Goal: Navigation & Orientation: Find specific page/section

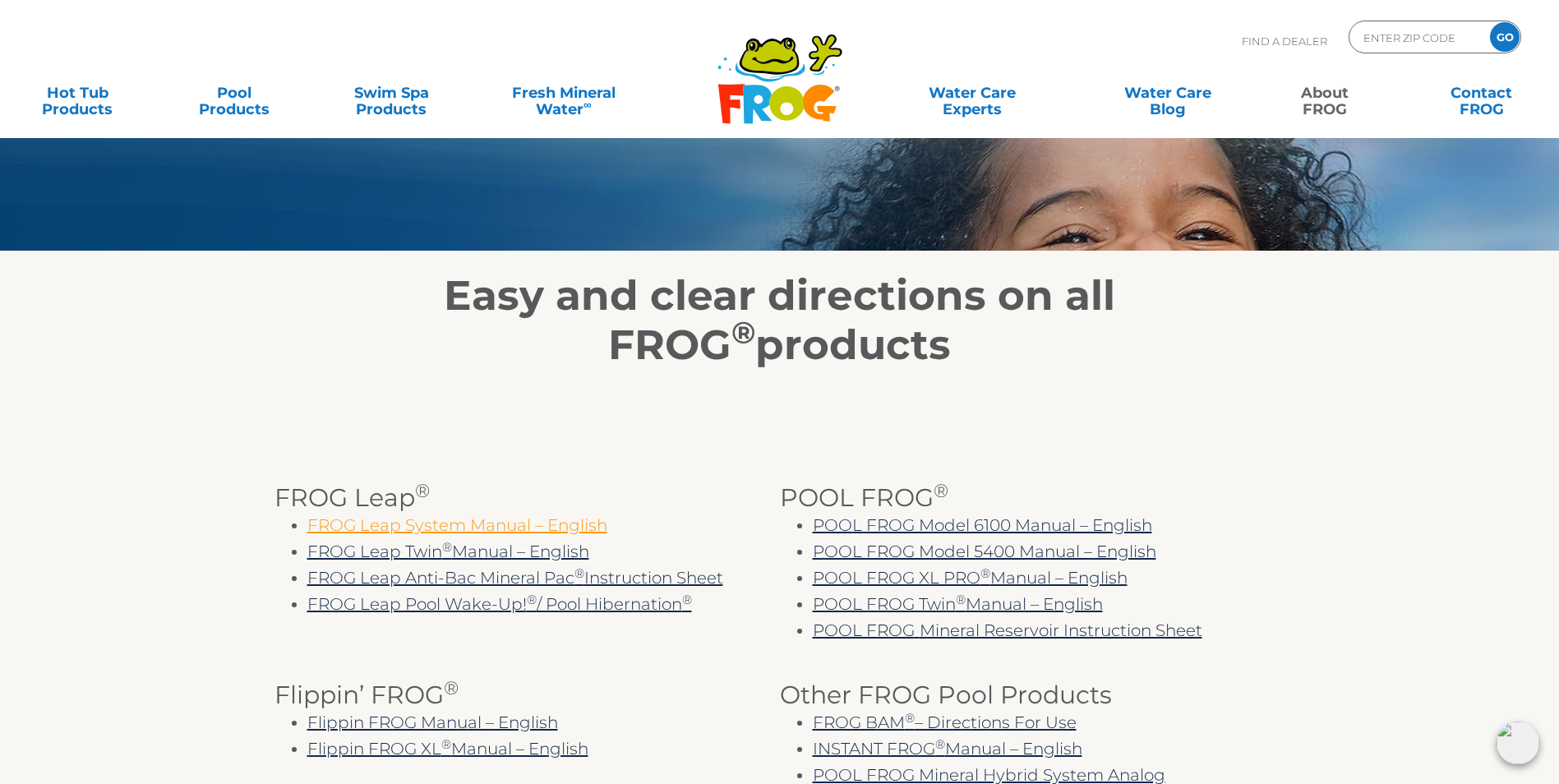
scroll to position [164, 0]
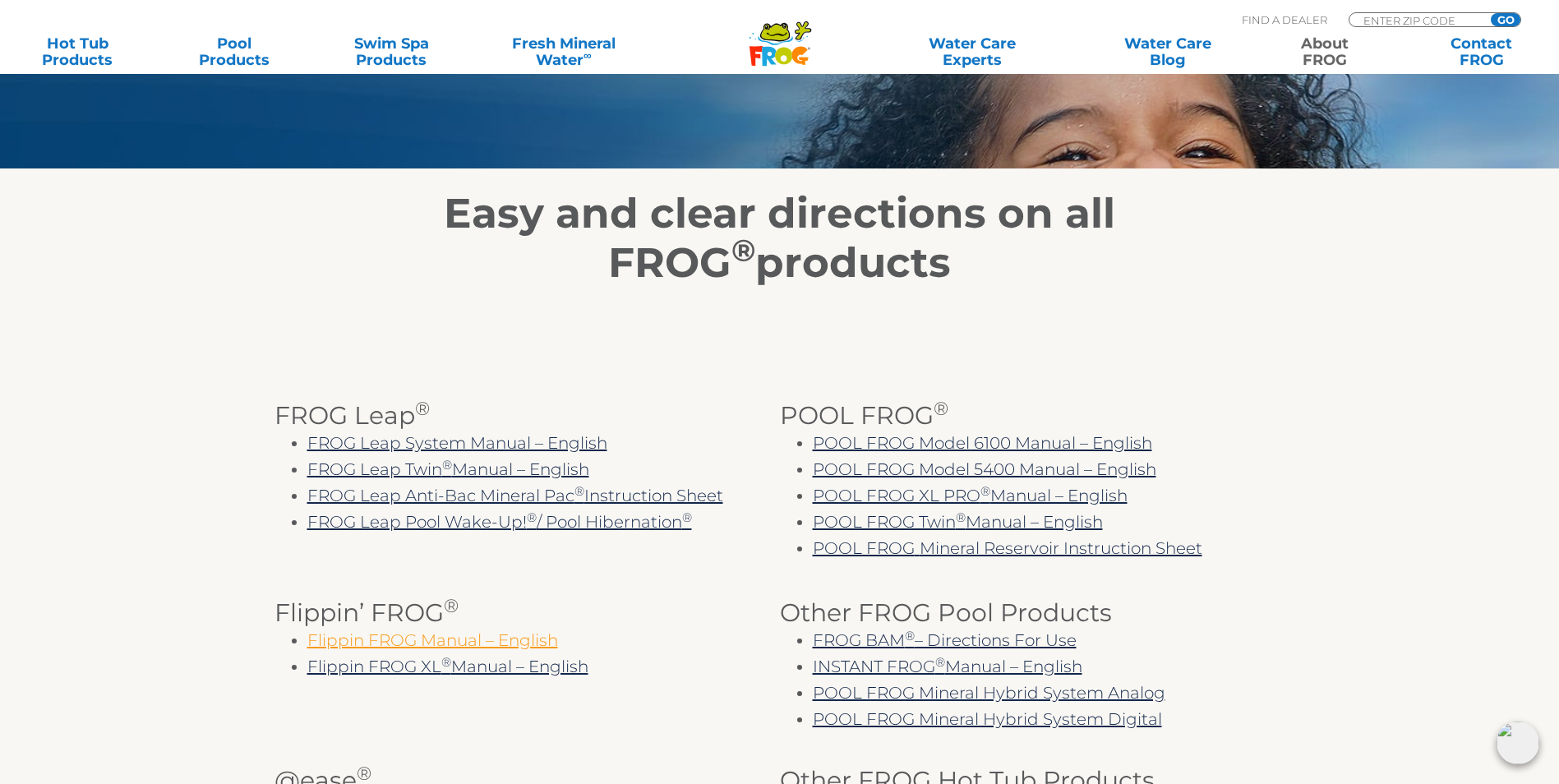
click at [379, 649] on link "Flippin FROG Manual – English" at bounding box center [432, 639] width 251 height 20
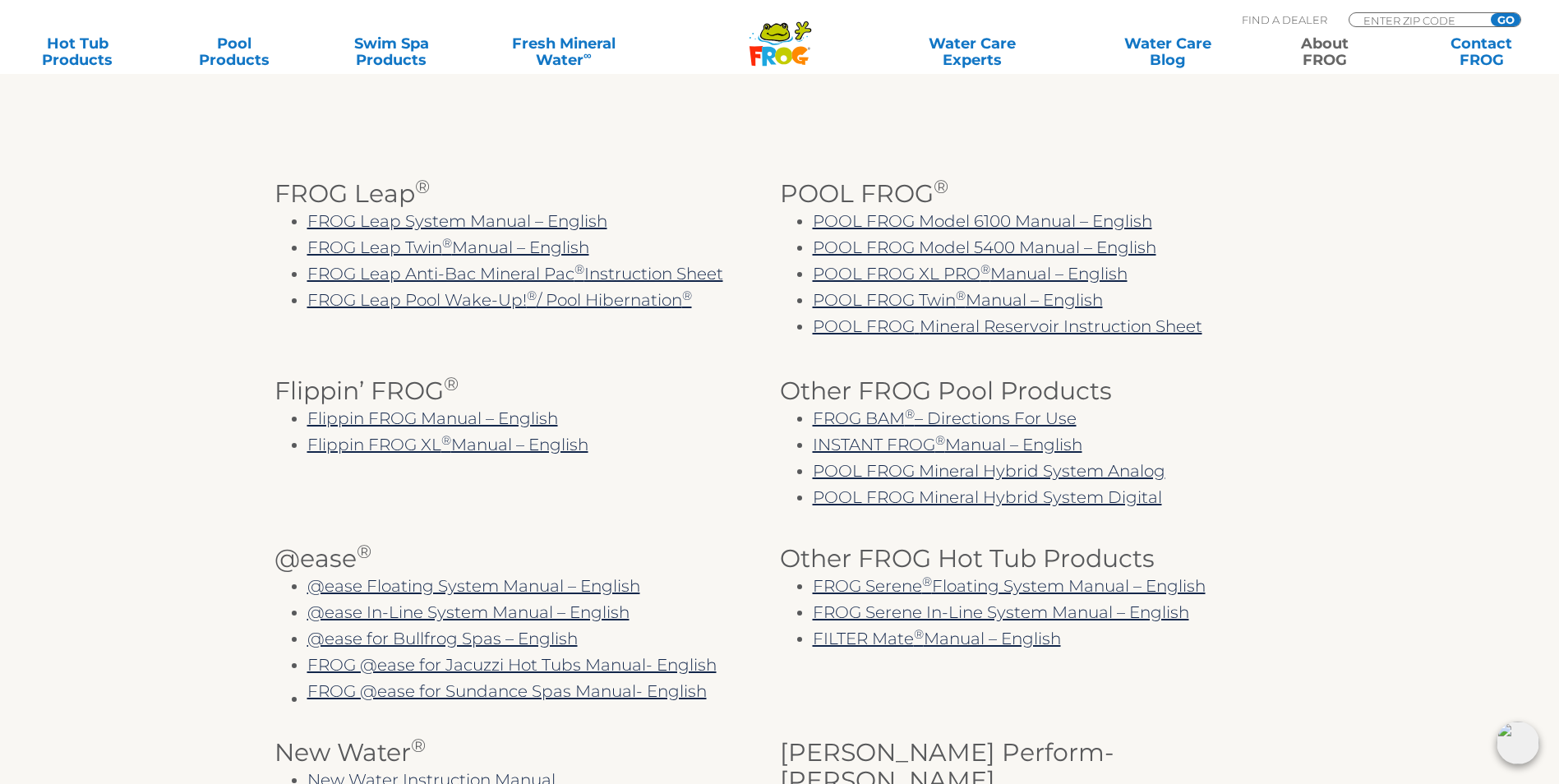
scroll to position [411, 0]
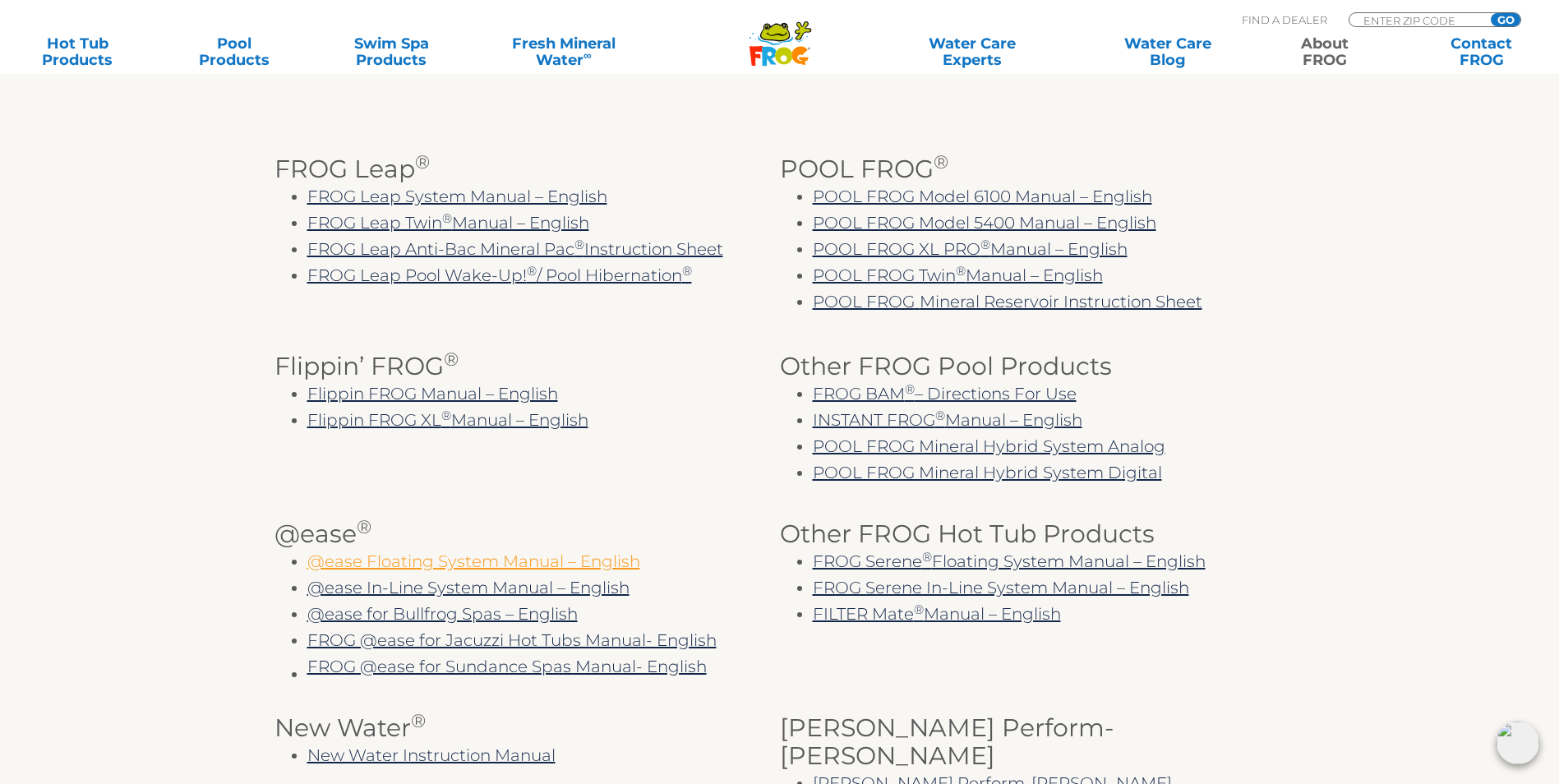
click at [468, 571] on link "@ease Floating System Manual – English" at bounding box center [473, 561] width 333 height 20
click at [498, 597] on link "@ease In-Line System Manual – English" at bounding box center [468, 587] width 322 height 20
click at [473, 597] on link "@ease In-Line System Manual – English" at bounding box center [468, 587] width 322 height 20
click at [498, 649] on link "FROG @ease for Jacuzzi Hot Tubs Manual- English" at bounding box center [511, 639] width 409 height 20
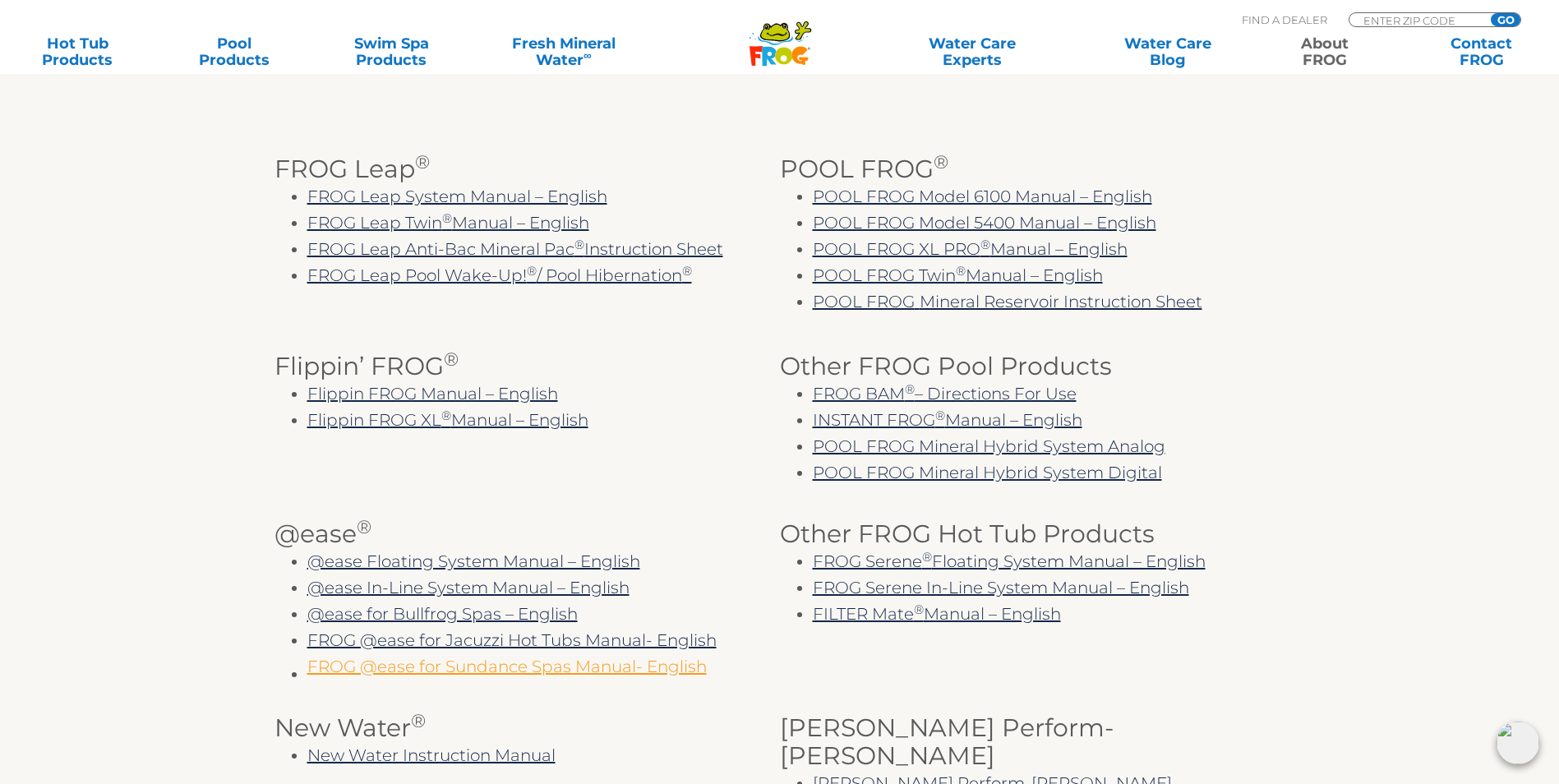
click at [610, 676] on link "FROG @ease for Sundance Spas Manual- English" at bounding box center [506, 666] width 399 height 20
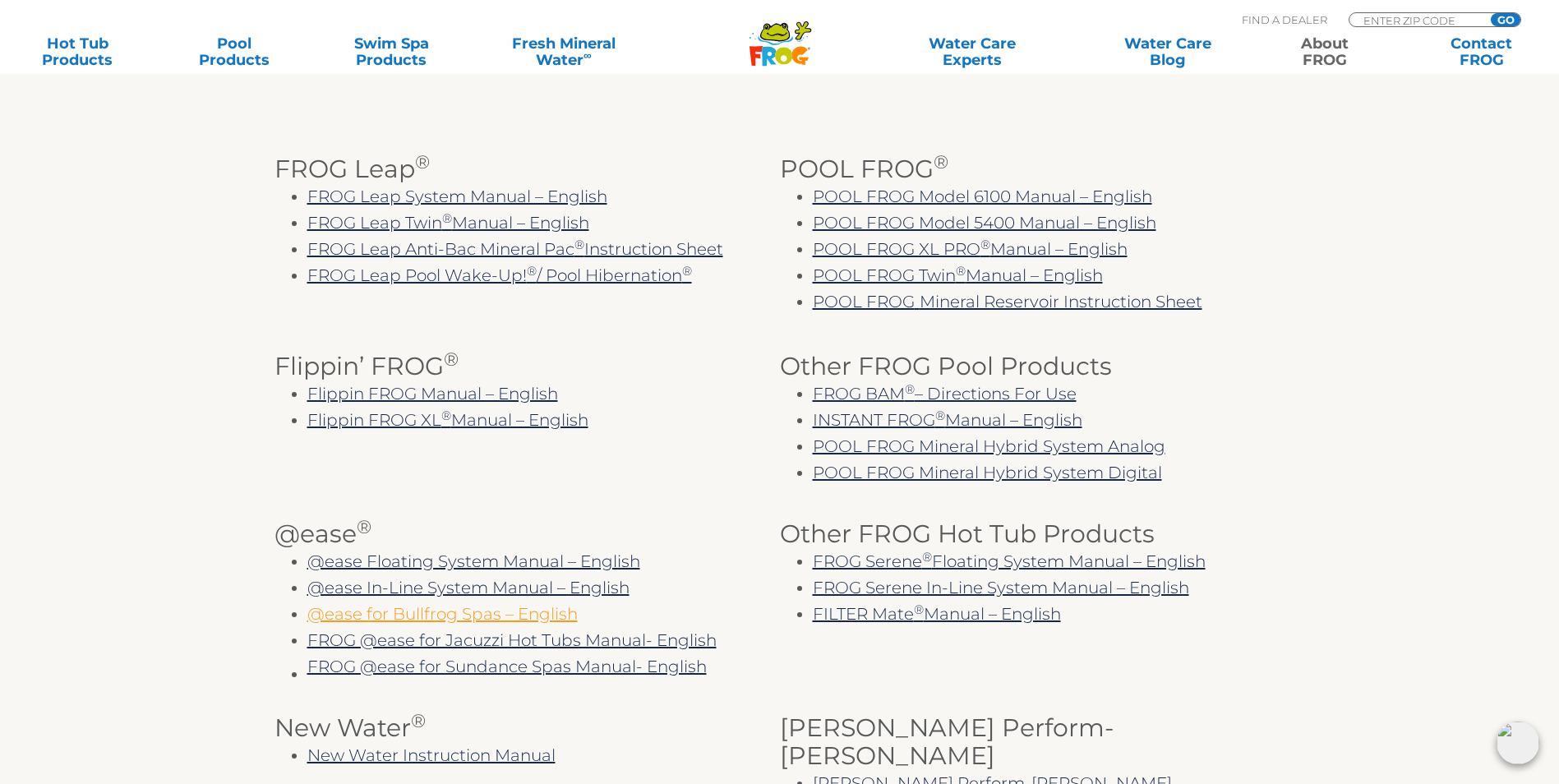
click at [420, 624] on link "@ease for Bullfrog Spas – English" at bounding box center [442, 614] width 270 height 20
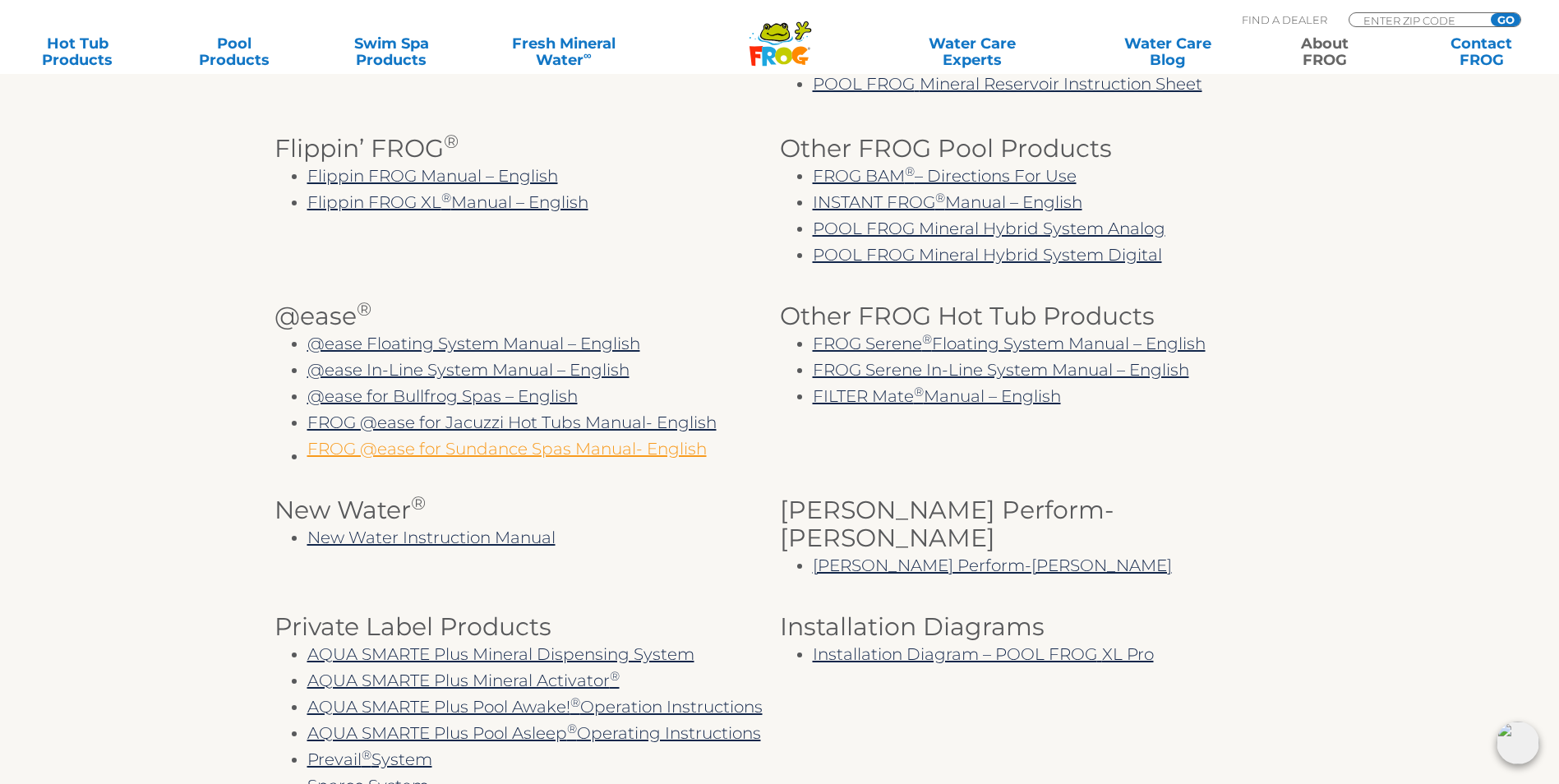
scroll to position [657, 0]
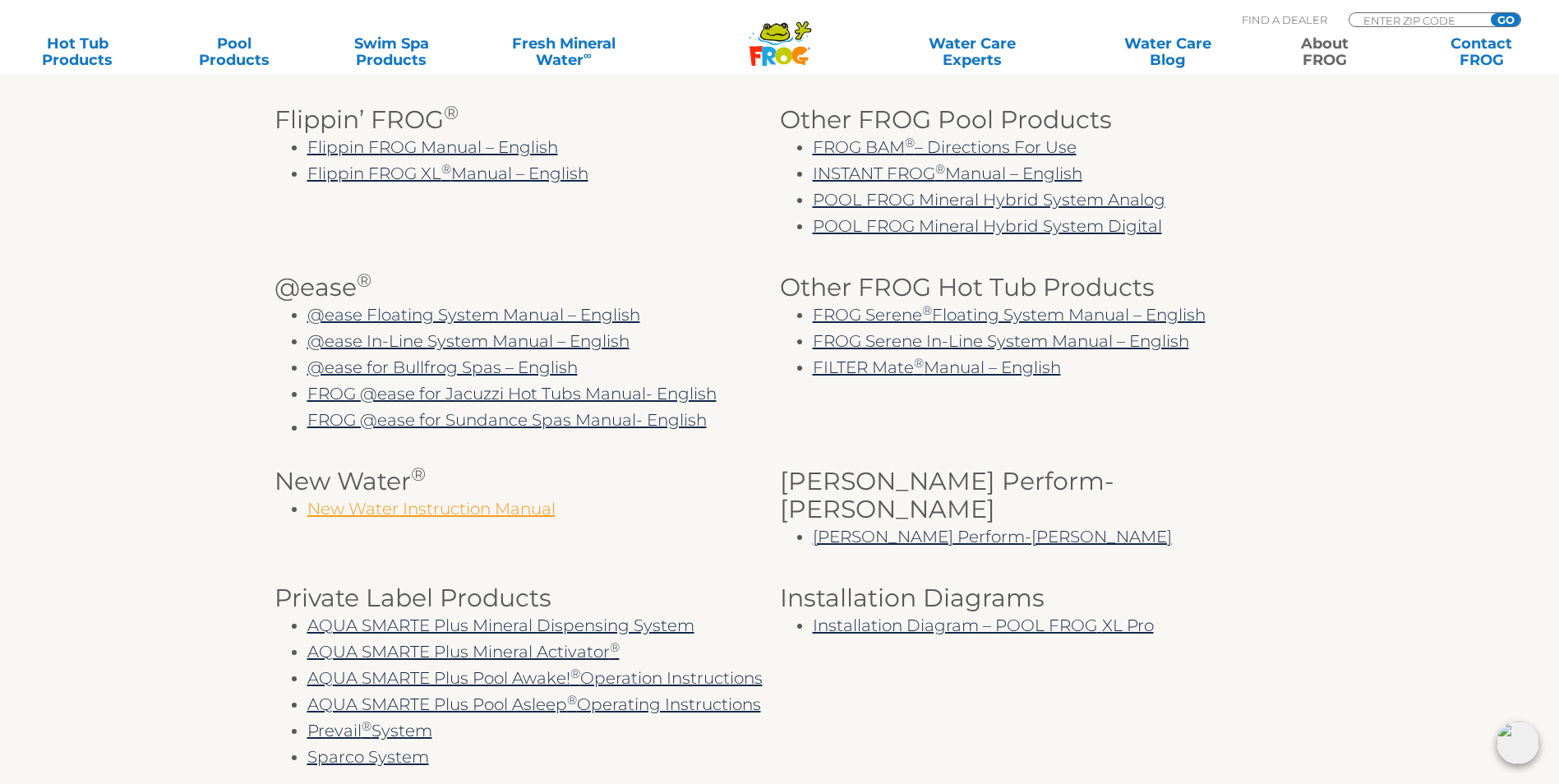
click at [471, 519] on link "New Water Instruction Manual" at bounding box center [431, 509] width 249 height 20
click at [987, 616] on link "Installation Diagram – POOL FROG XL Pro" at bounding box center [984, 626] width 341 height 20
click at [1004, 325] on link "FROG Serene ® Floating System Manual – English" at bounding box center [1009, 315] width 393 height 20
click at [994, 348] on link "FROG Serene In-Line System Manual – English" at bounding box center [1001, 341] width 376 height 20
click at [876, 375] on link "FILTER Mate" at bounding box center [864, 367] width 101 height 20
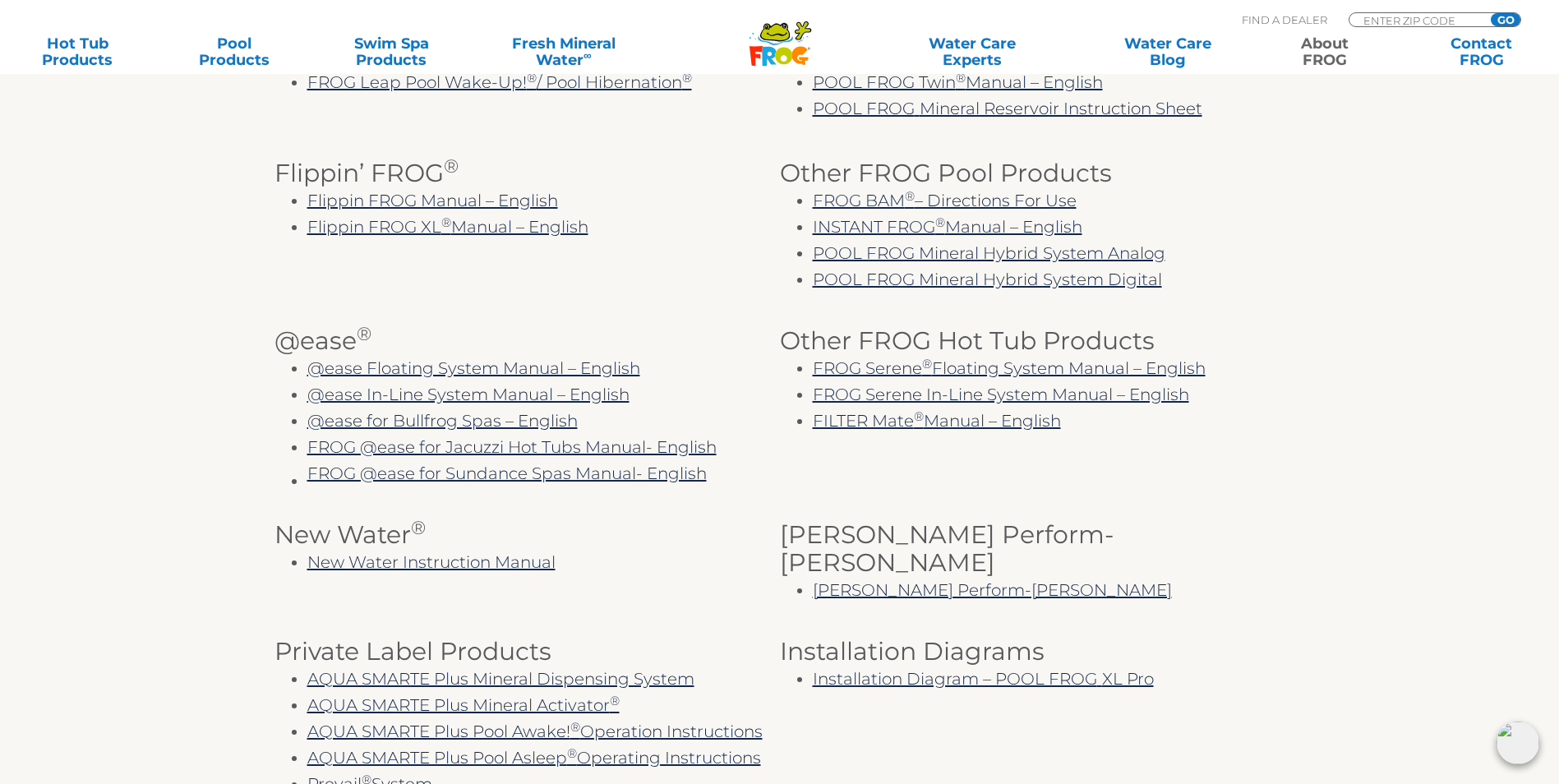
scroll to position [575, 0]
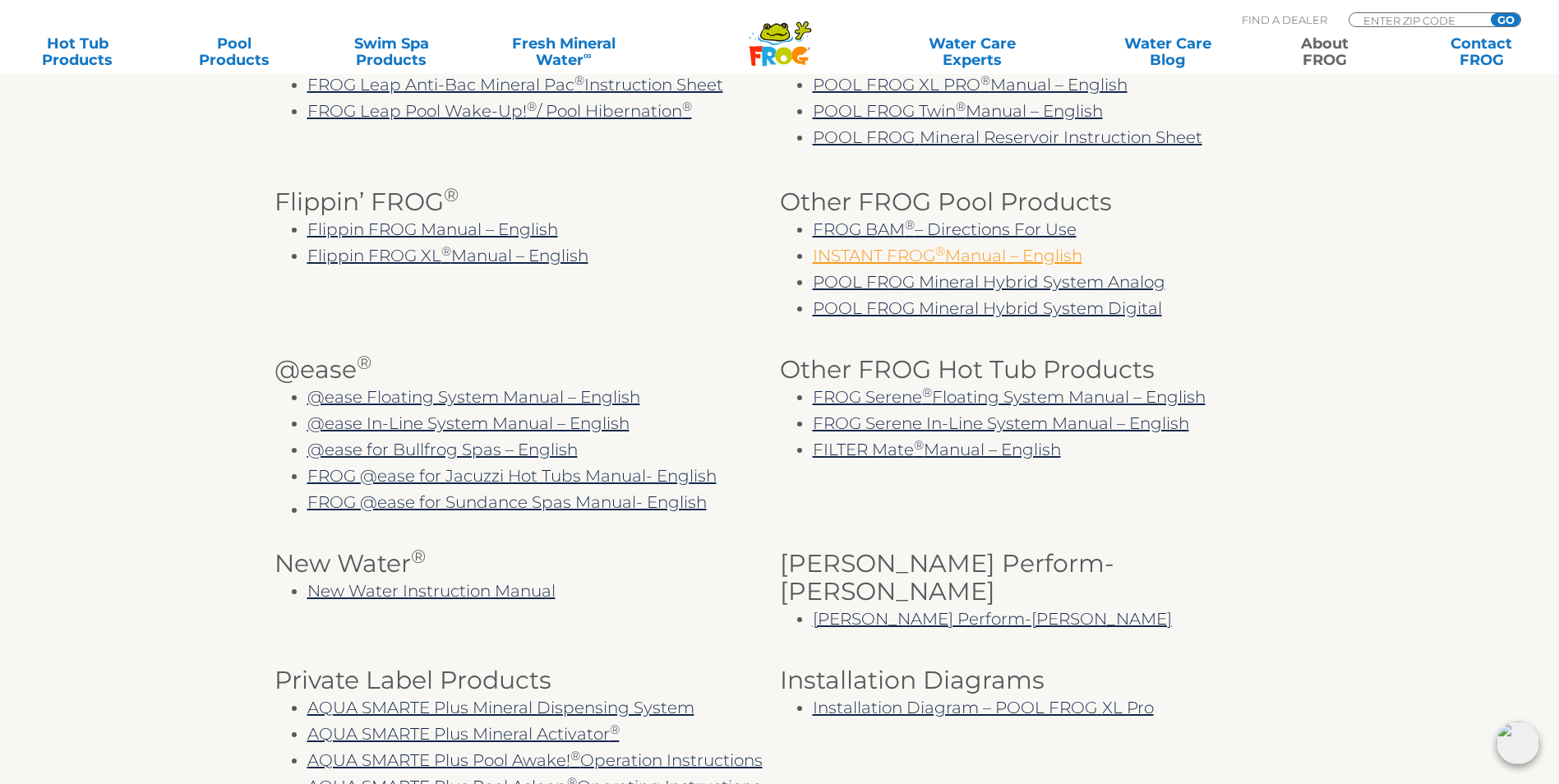
click at [843, 265] on link "INSTANT FROG ® Manual – English" at bounding box center [948, 255] width 269 height 20
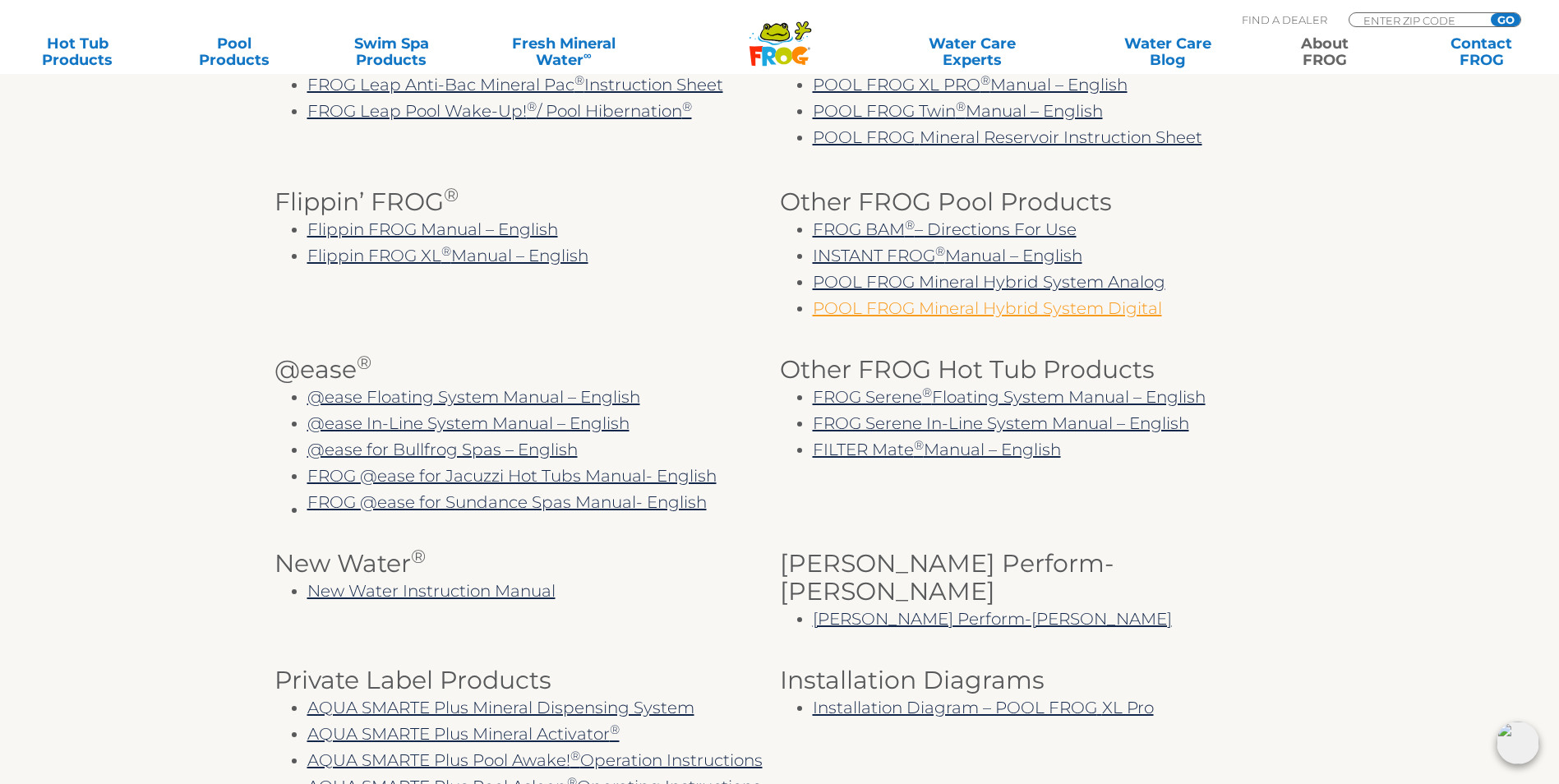
click at [877, 316] on link "POOL FROG Mineral Hybrid System Digital" at bounding box center [987, 308] width 350 height 20
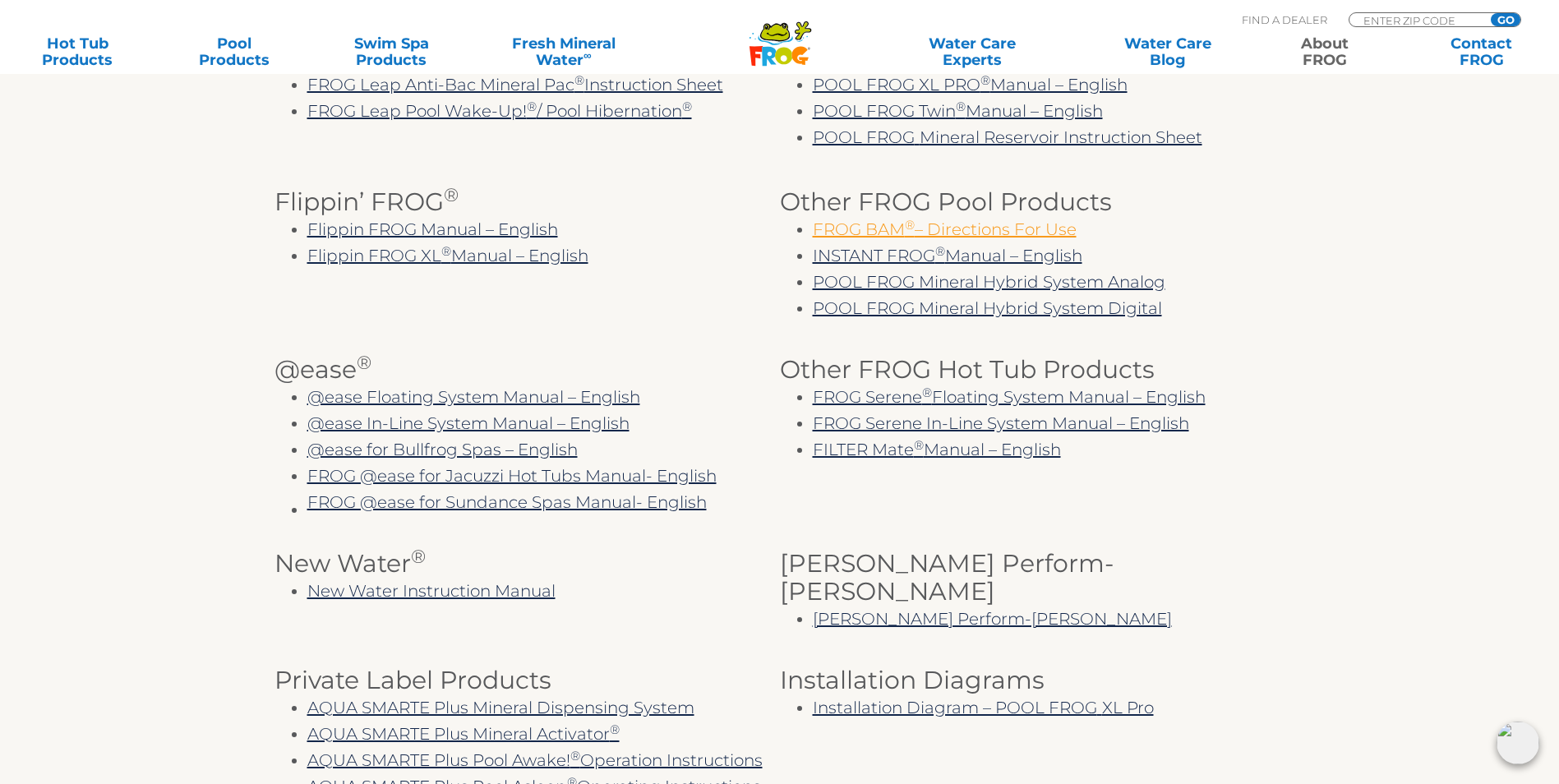
click at [941, 239] on link "FROG BAM ® – Directions For Use" at bounding box center [945, 230] width 263 height 20
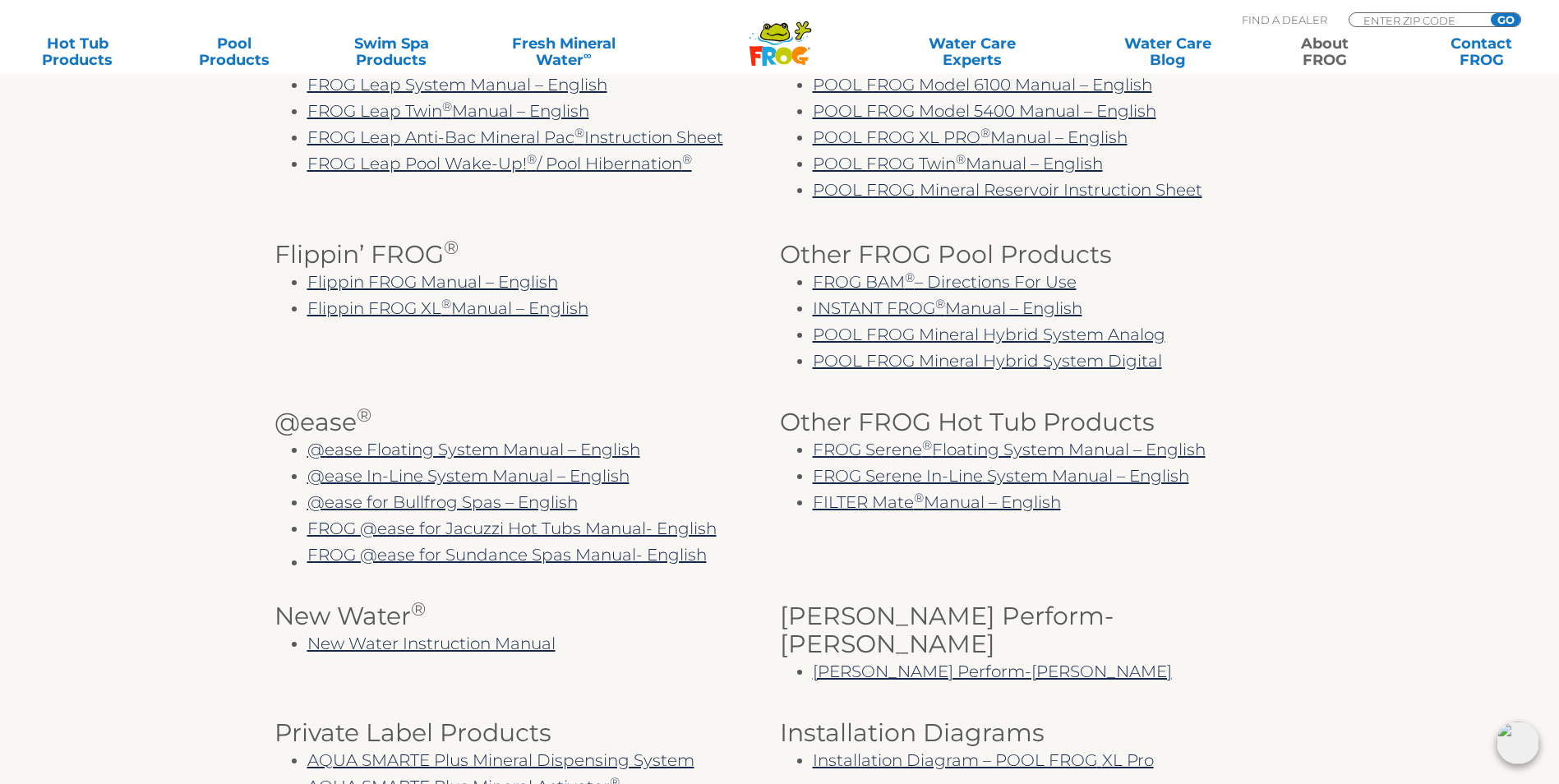
scroll to position [493, 0]
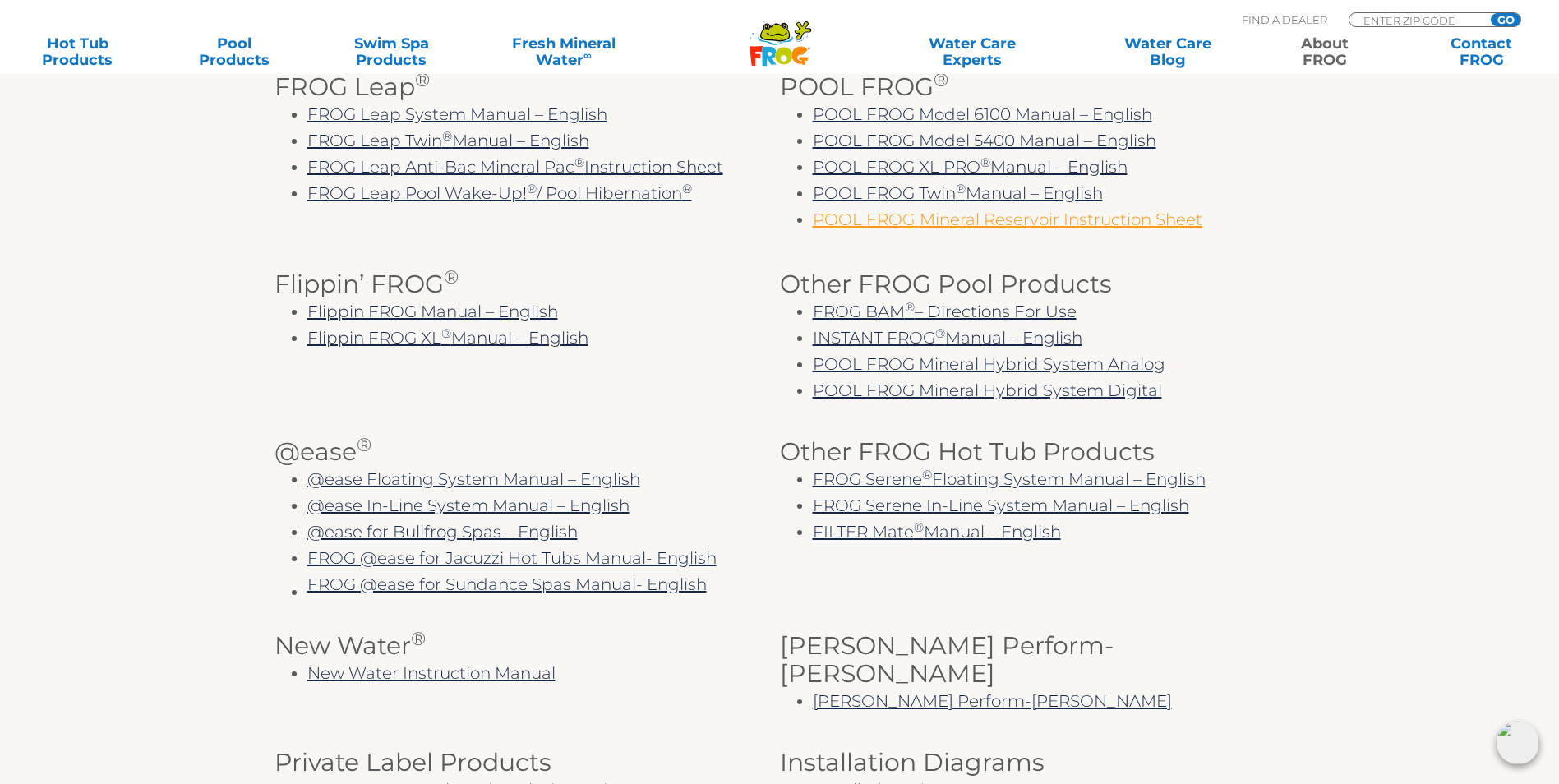
click at [899, 230] on link "POOL FROG Mineral Reservoir Instruction Sheet" at bounding box center [1007, 220] width 389 height 20
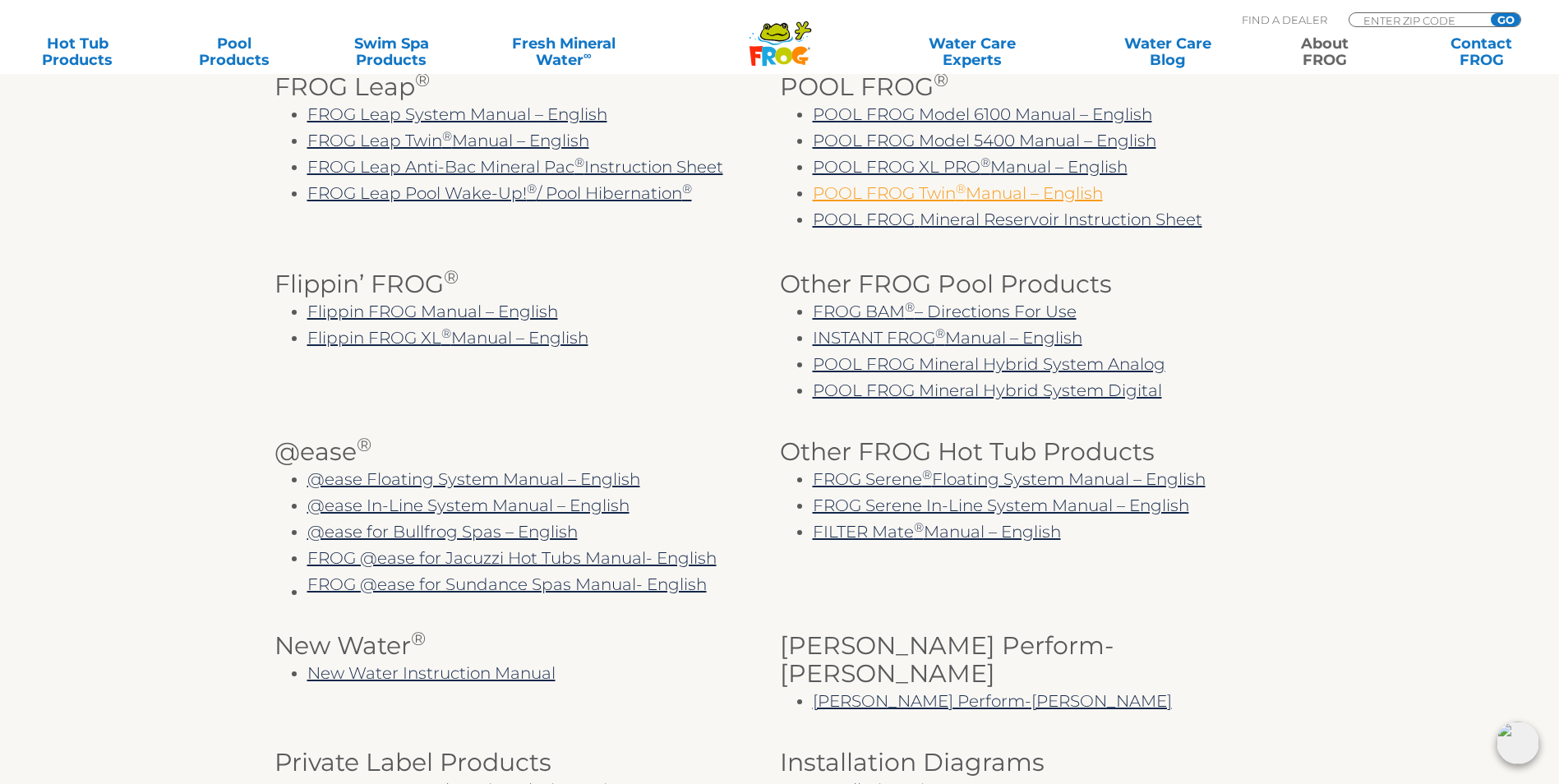
click at [978, 199] on link "POOL FROG Twin ® Manual – English" at bounding box center [958, 193] width 290 height 20
click at [1045, 170] on link "POOL FROG XL PRO ® Manual – English" at bounding box center [971, 166] width 315 height 20
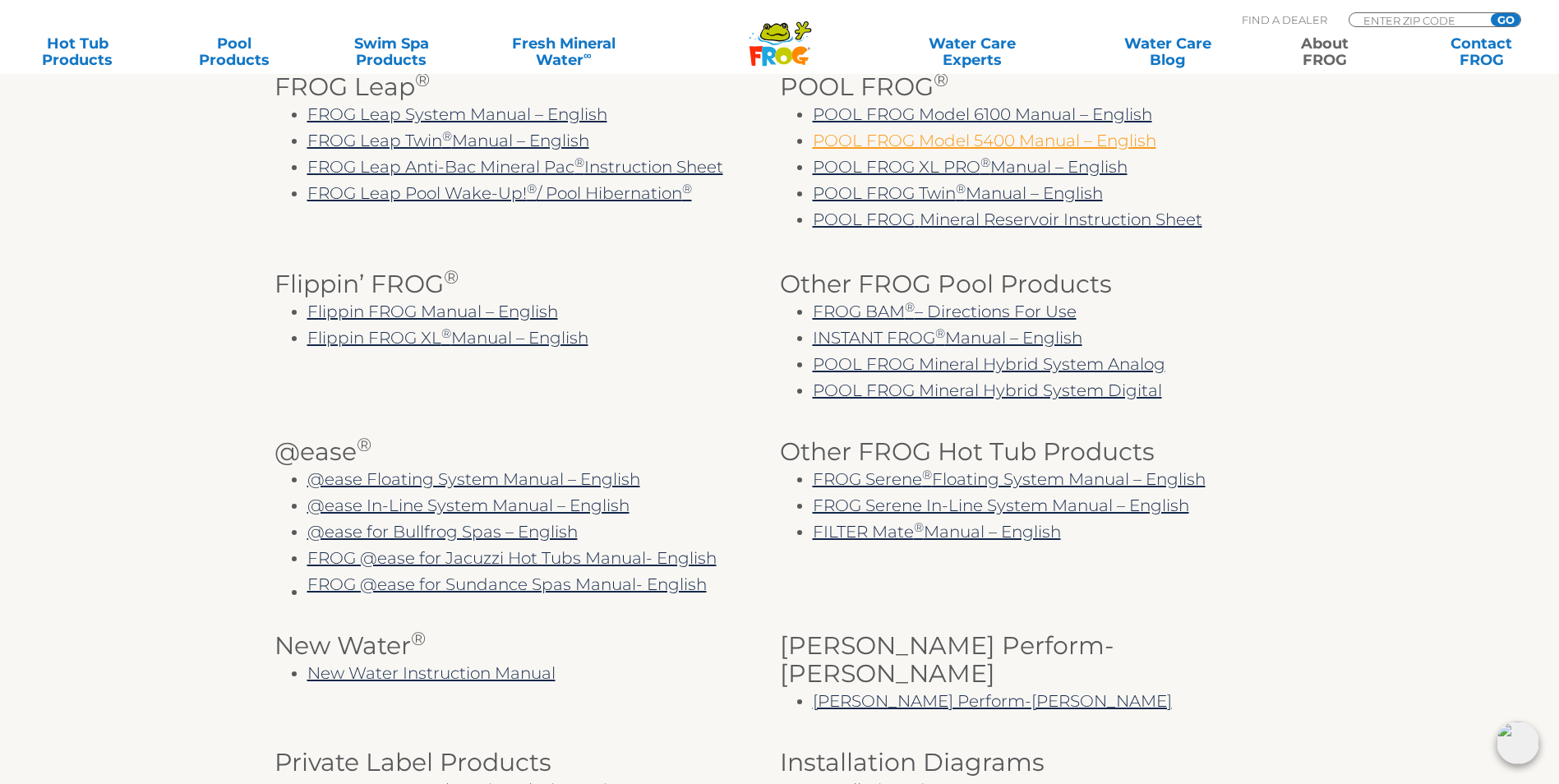
click at [1027, 150] on link "POOL FROG Model 5400 Manual – English" at bounding box center [985, 141] width 344 height 20
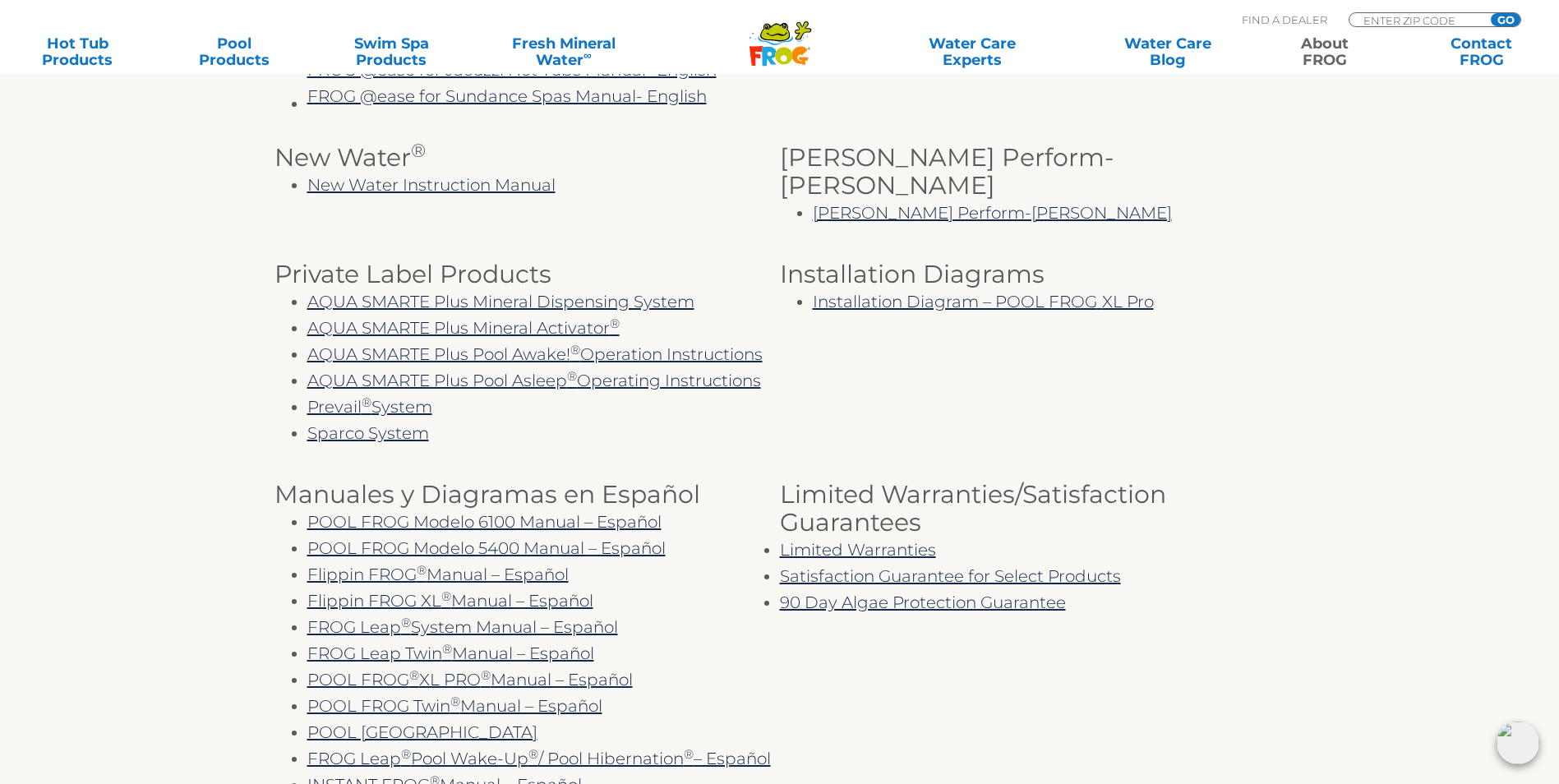
scroll to position [986, 0]
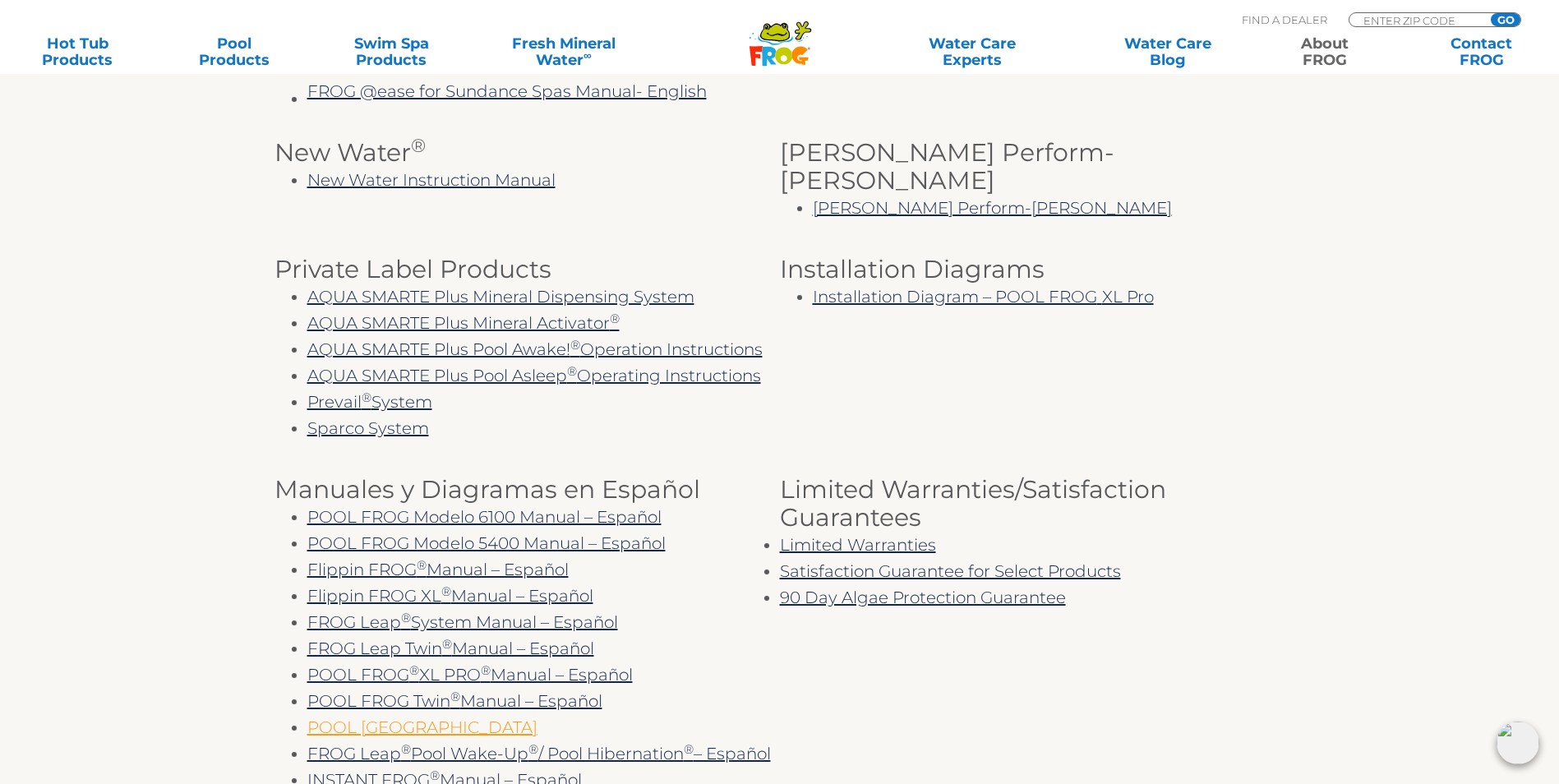
click at [519, 717] on link "POOL FROG Mineral Reservoir" at bounding box center [422, 727] width 230 height 20
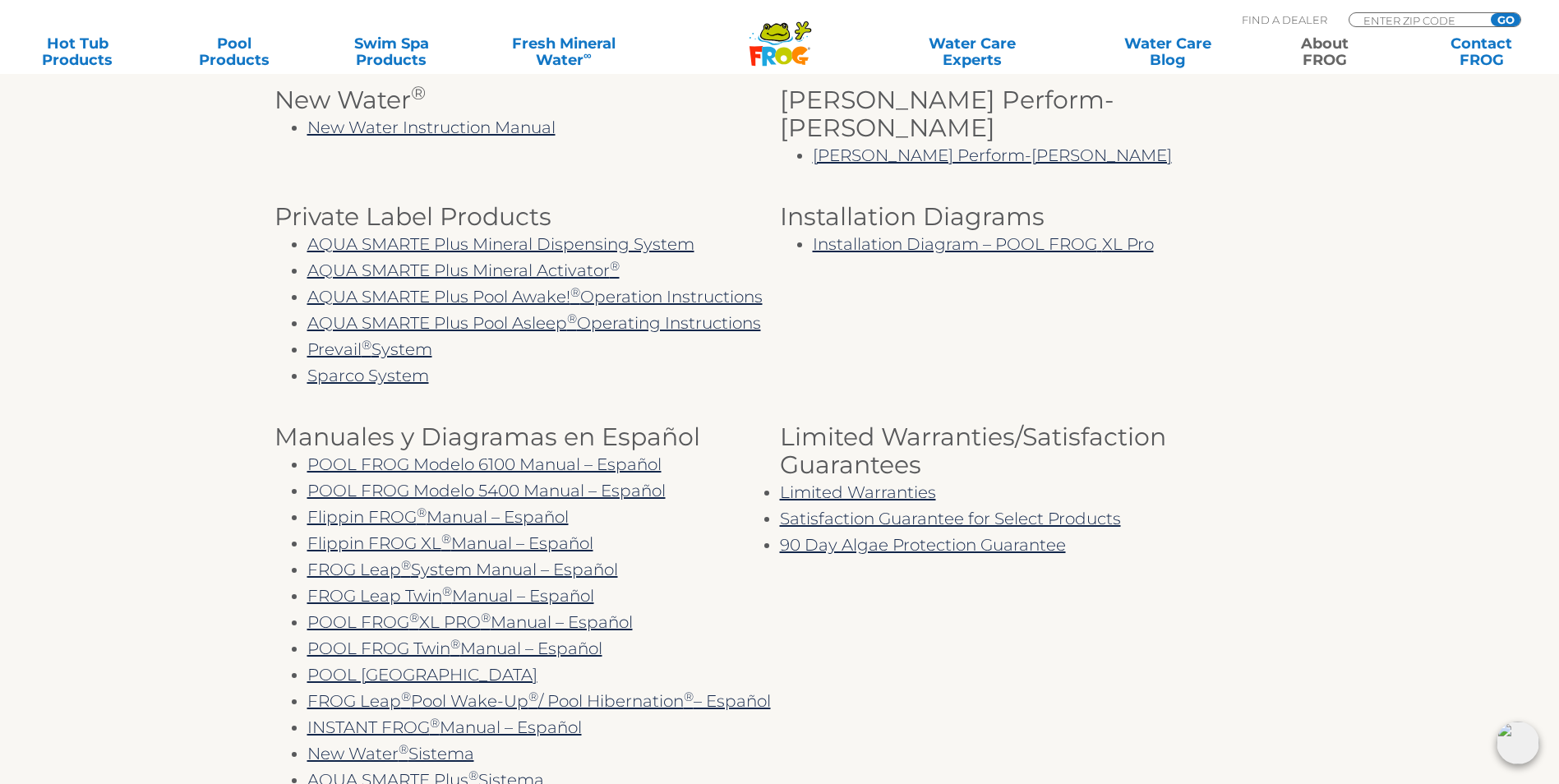
scroll to position [1068, 0]
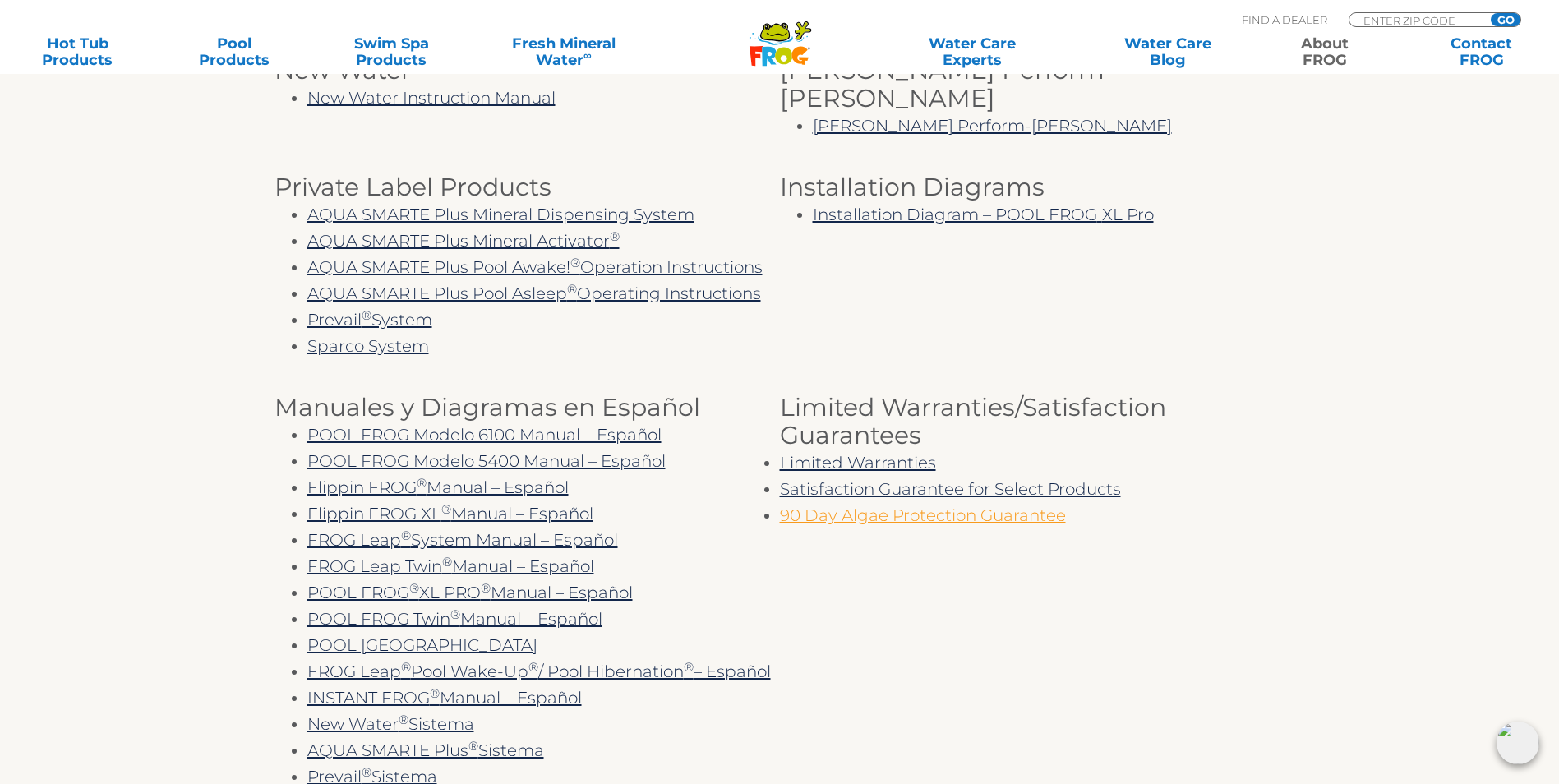
click at [901, 505] on link "90 Day Algae Protection Guarantee" at bounding box center [922, 515] width 286 height 20
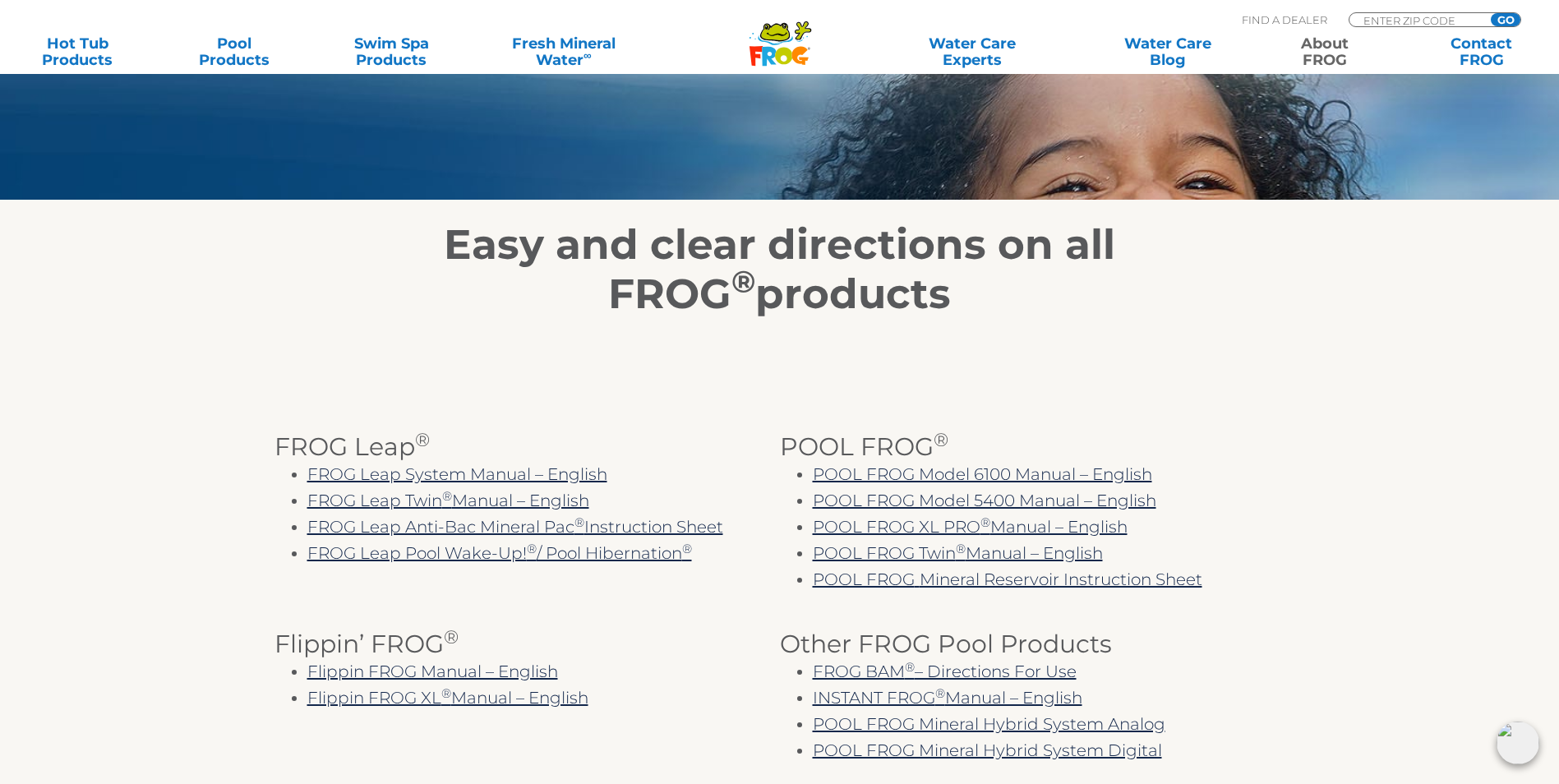
scroll to position [80, 0]
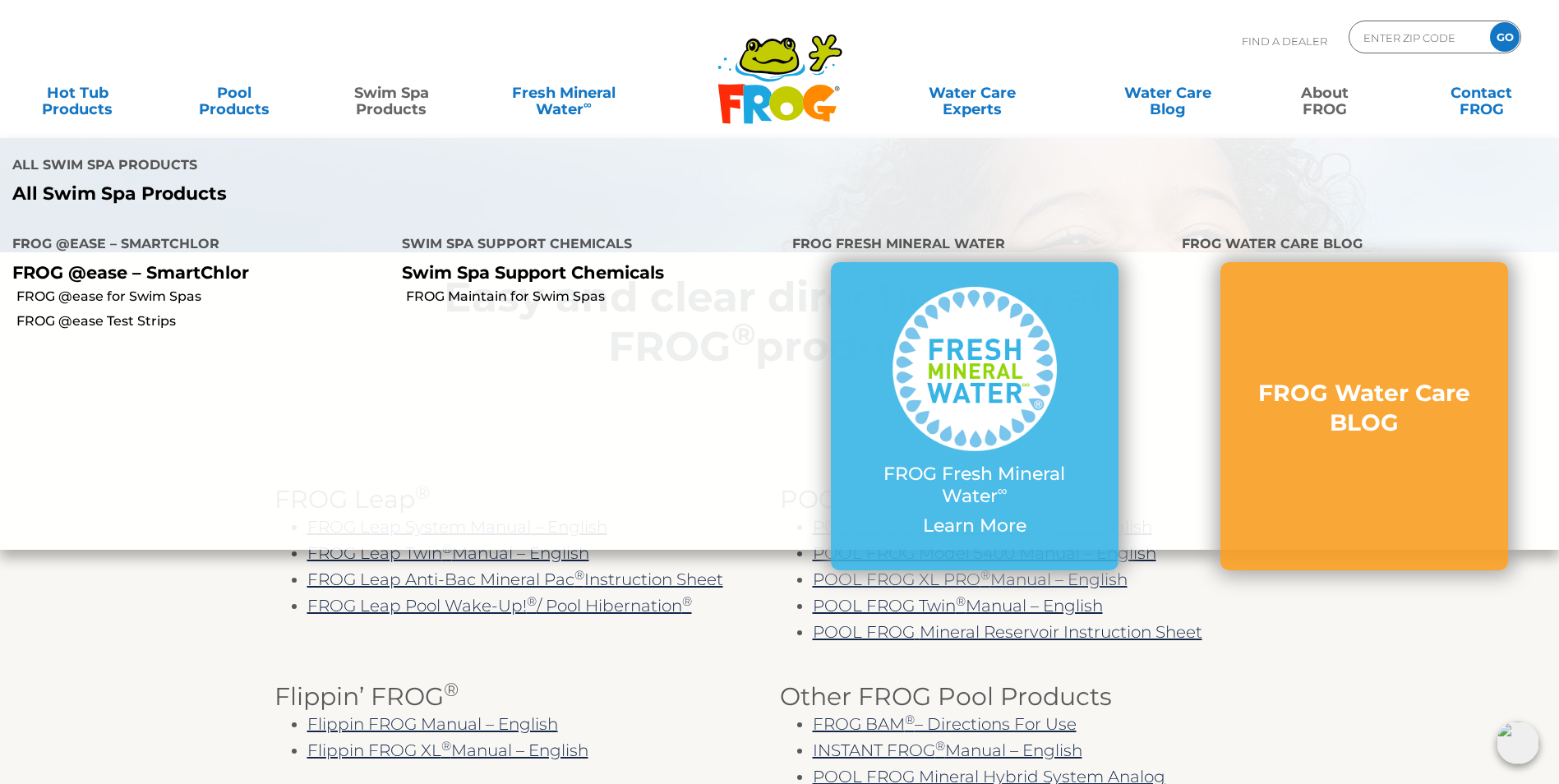
click at [361, 102] on link "Swim Spa Products" at bounding box center [392, 92] width 123 height 33
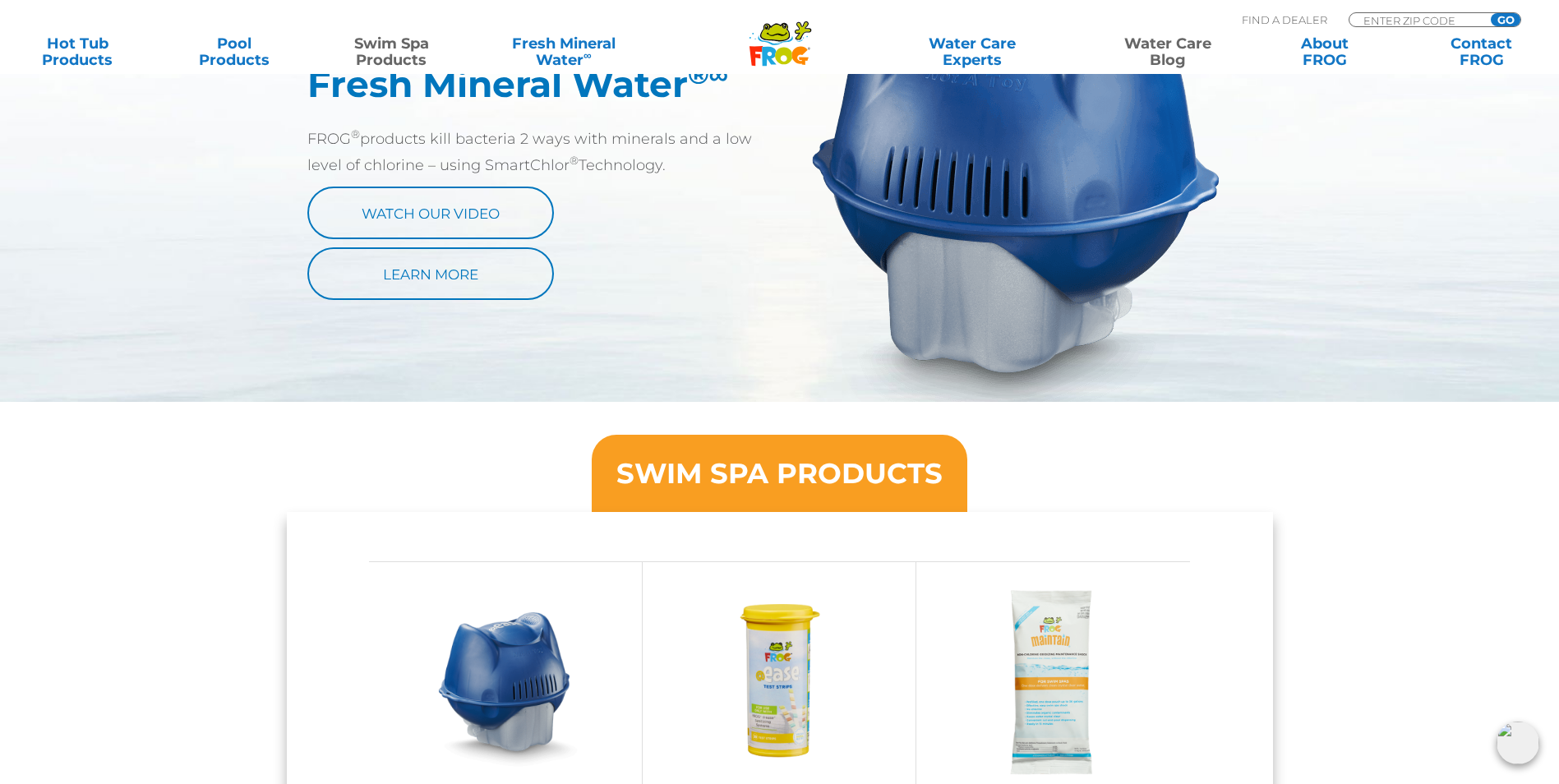
scroll to position [904, 0]
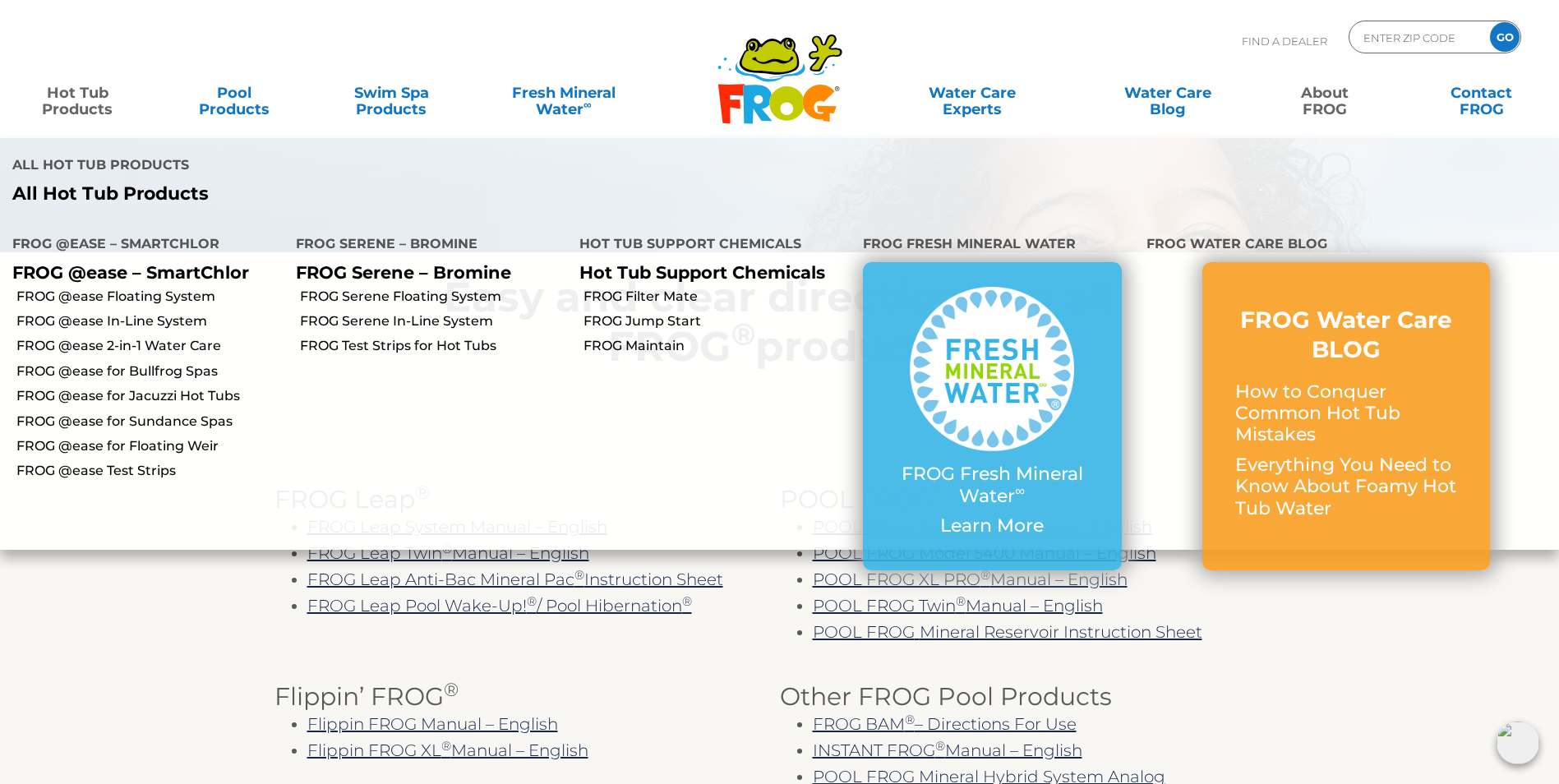
click at [94, 104] on link "Hot Tub Products" at bounding box center [78, 92] width 123 height 33
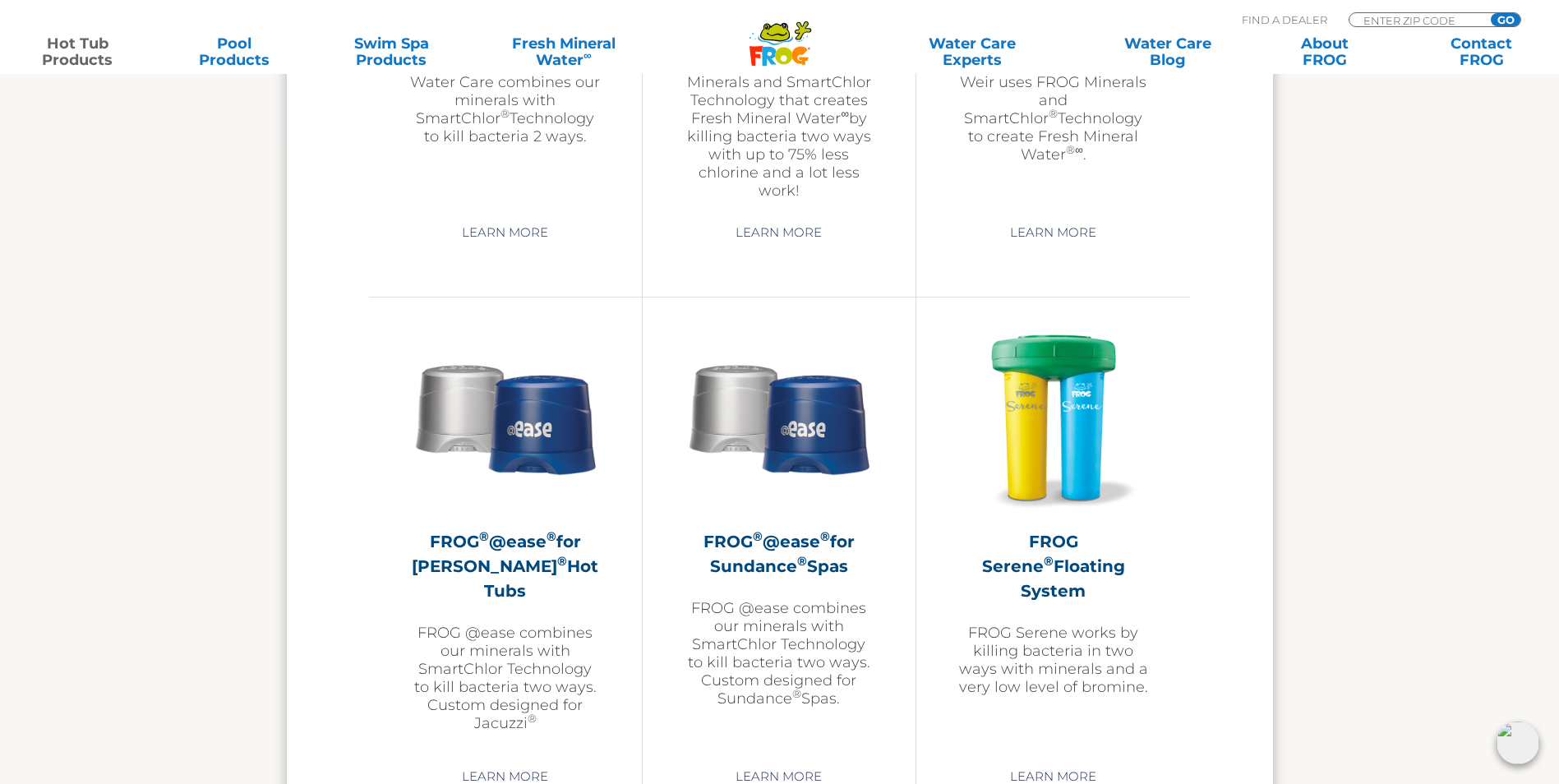
scroll to position [2382, 0]
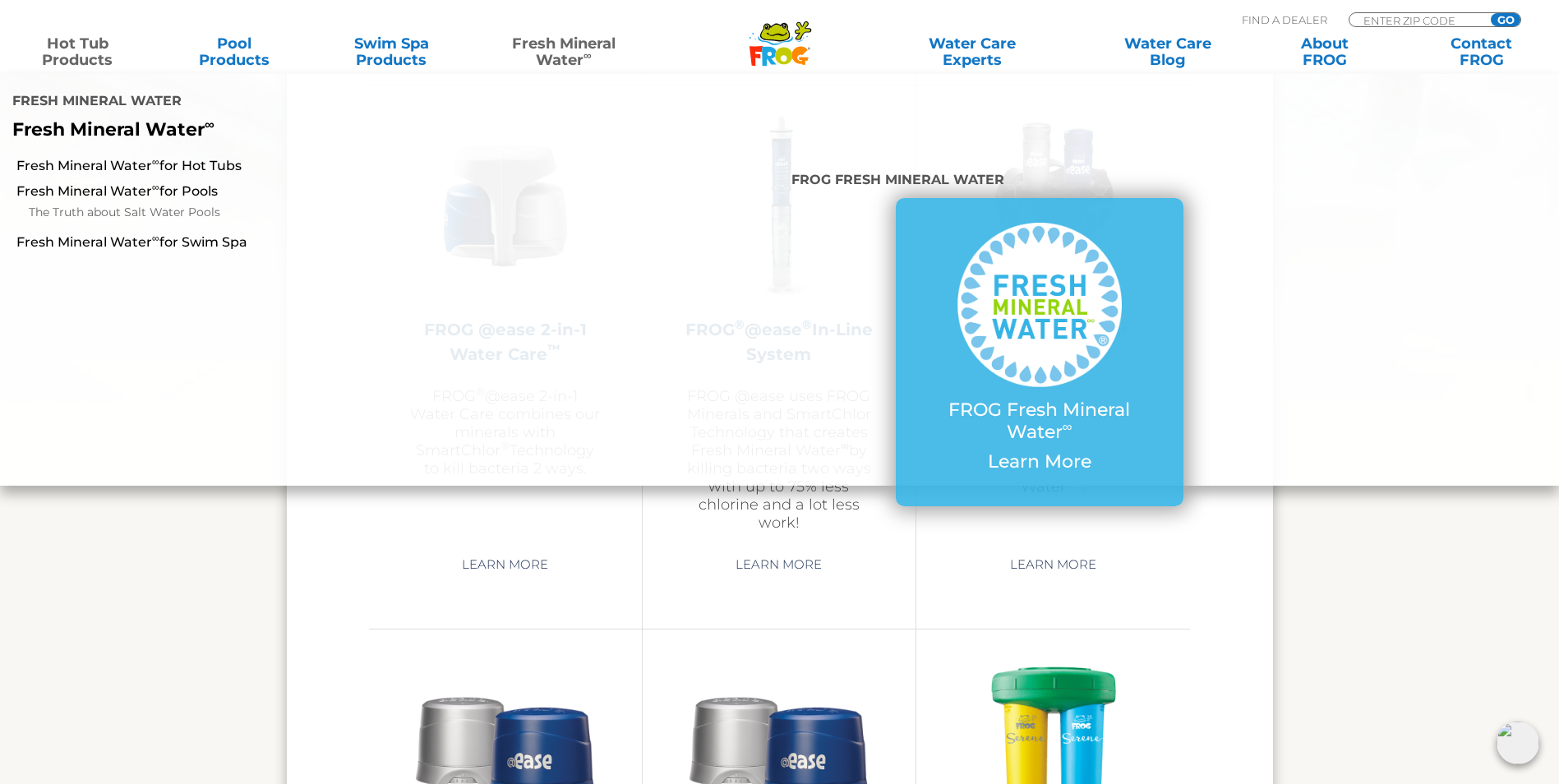
click at [572, 59] on link "Fresh Mineral Water ∞" at bounding box center [564, 51] width 153 height 33
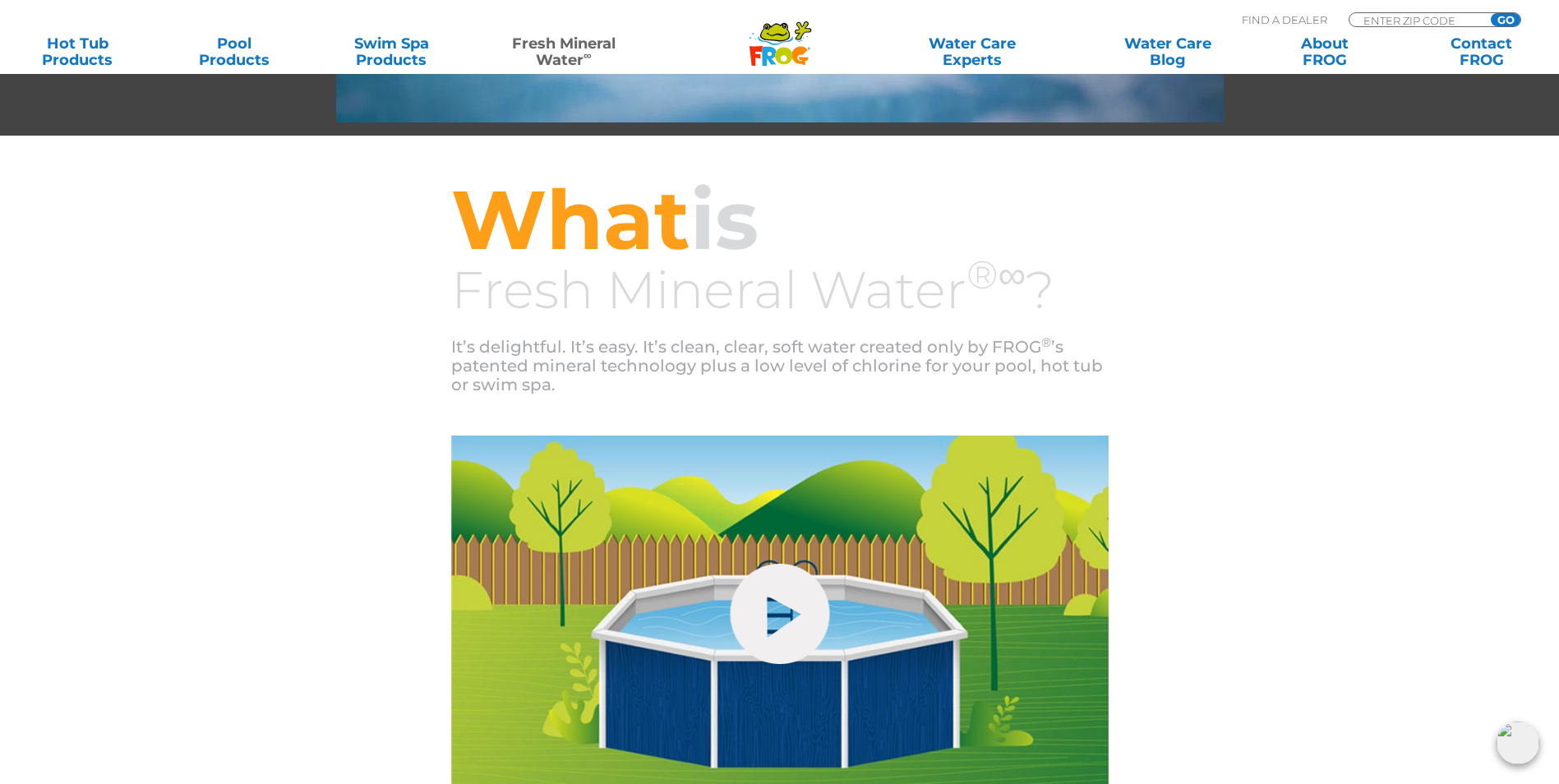
scroll to position [359, 0]
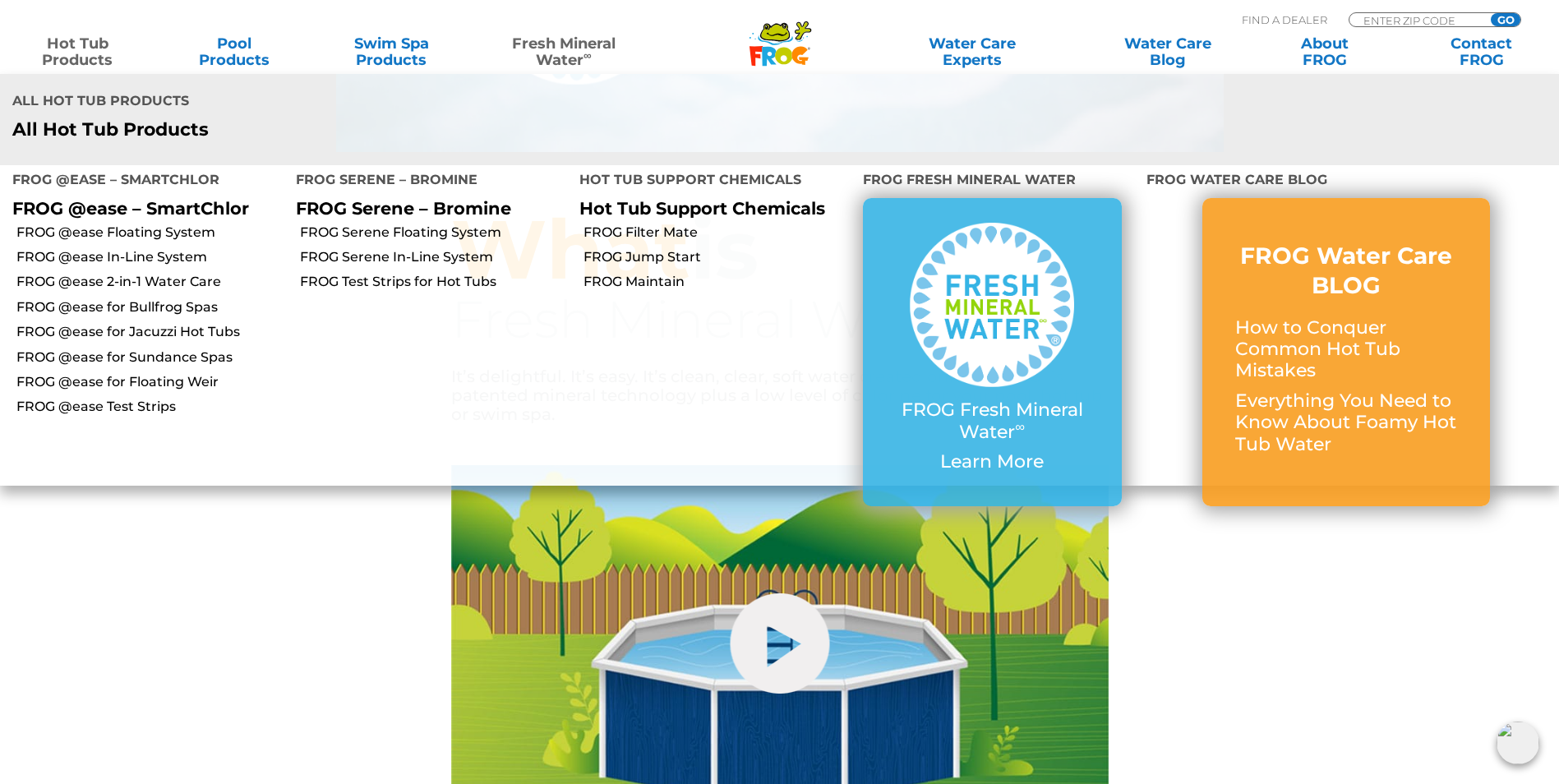
click at [87, 49] on link "Hot Tub Products" at bounding box center [78, 51] width 123 height 33
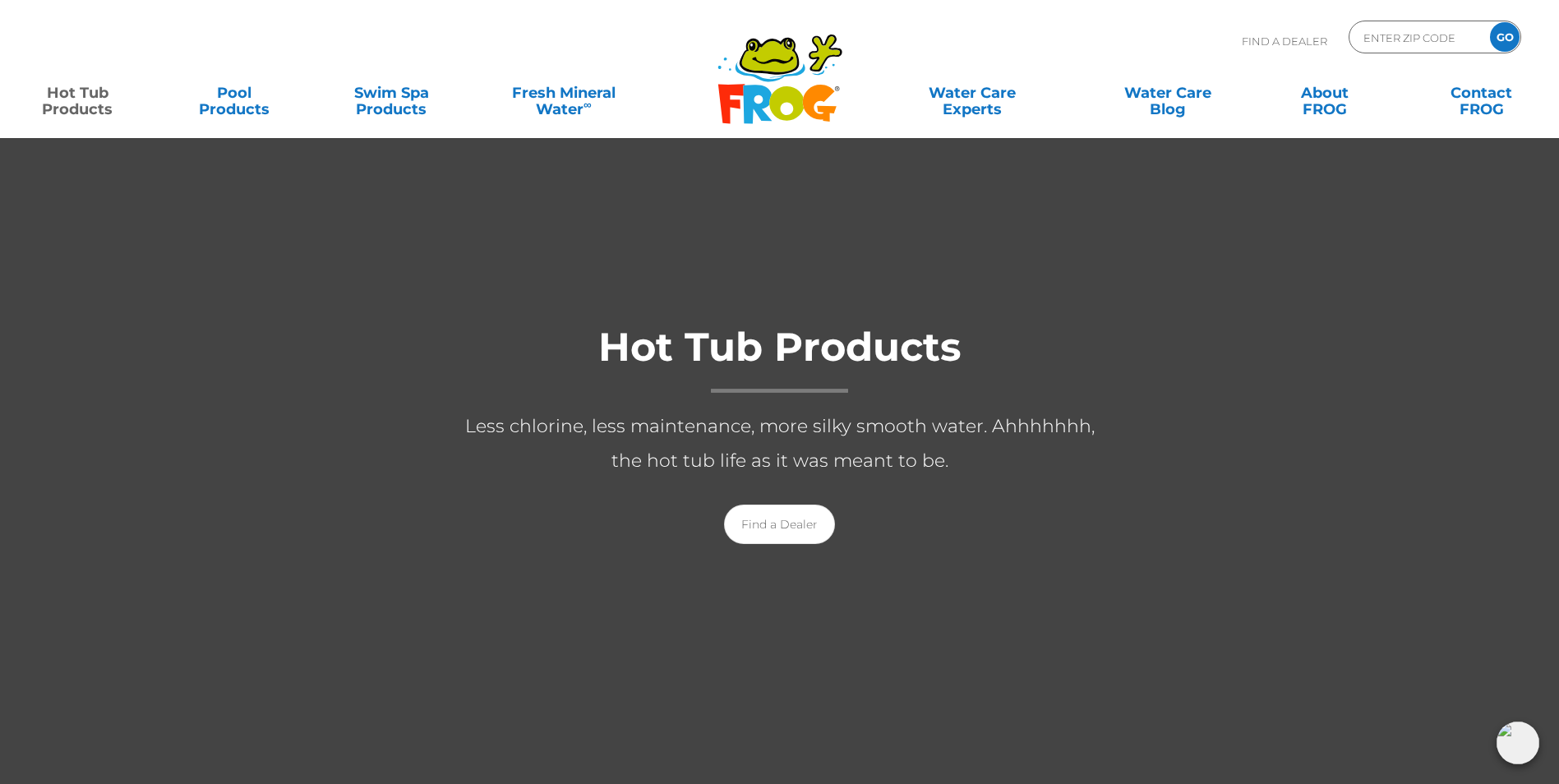
scroll to position [82, 0]
